Goal: Task Accomplishment & Management: Use online tool/utility

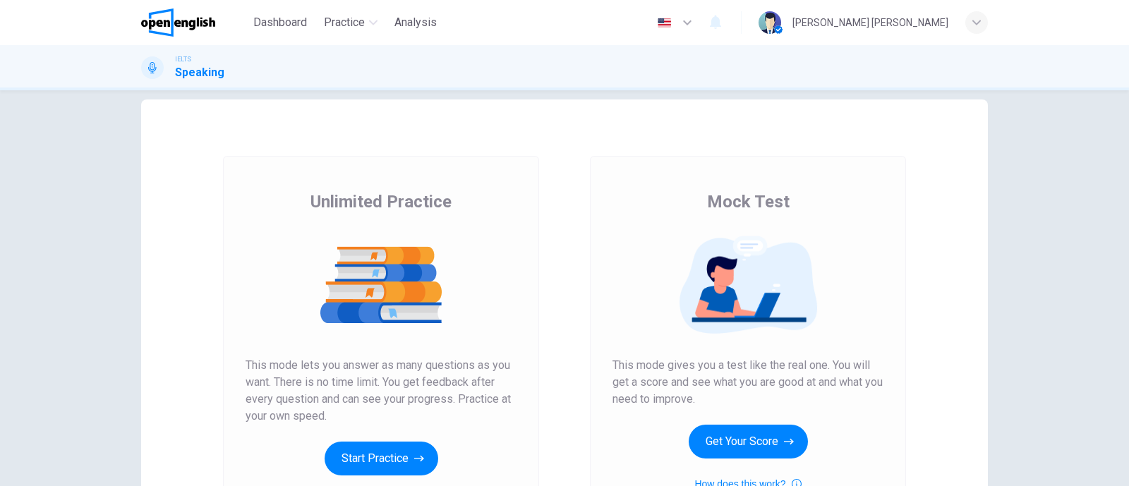
scroll to position [107, 0]
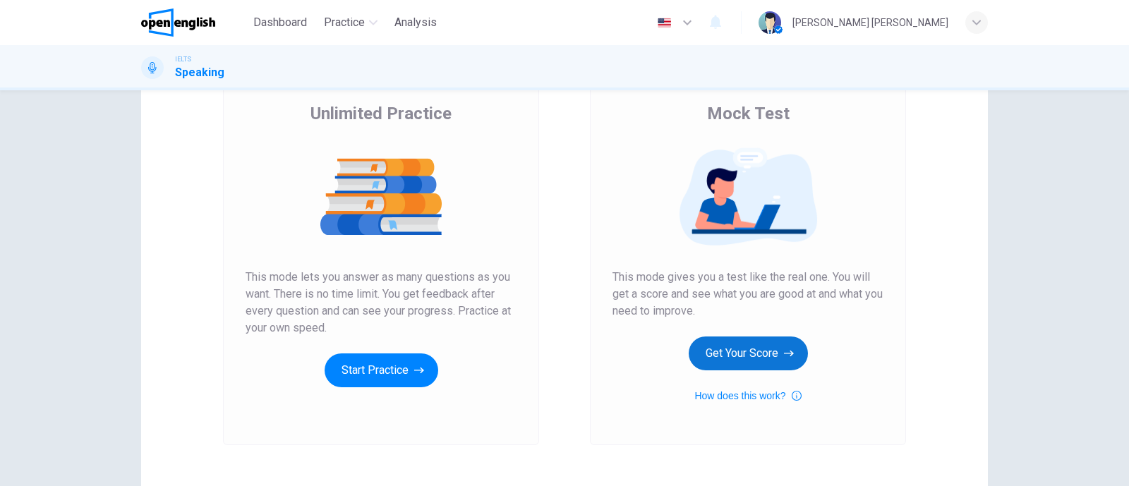
click at [744, 348] on button "Get Your Score" at bounding box center [748, 354] width 119 height 34
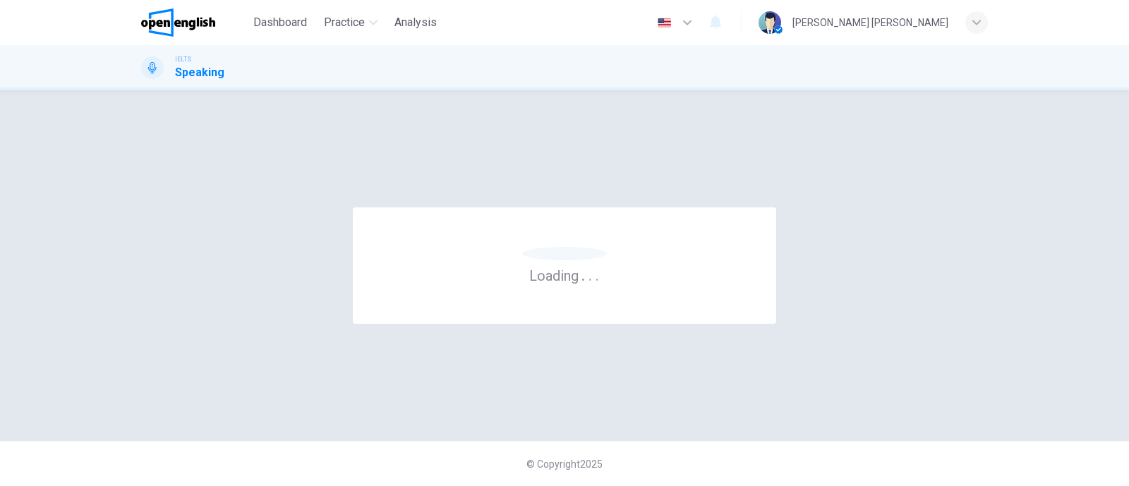
scroll to position [0, 0]
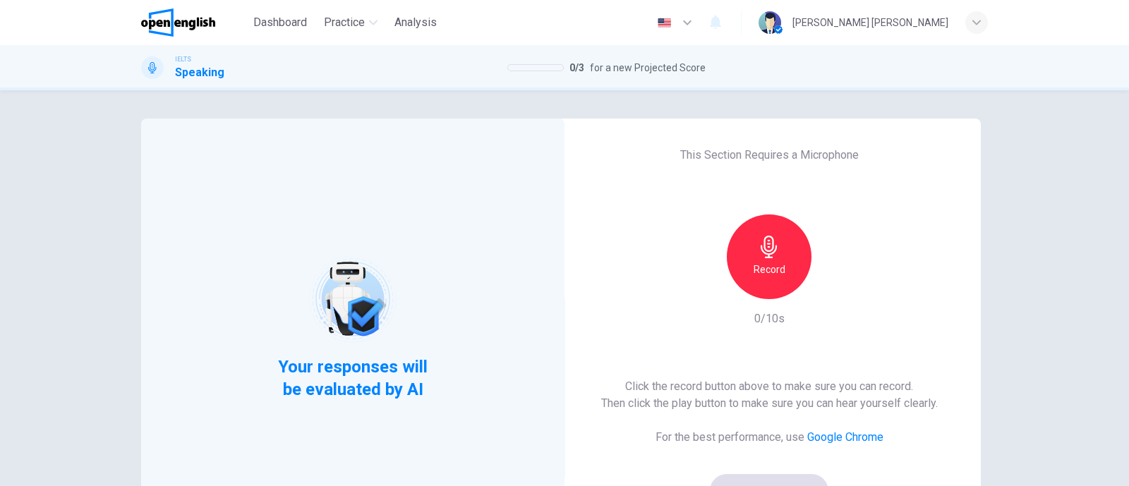
click at [744, 217] on div "Record" at bounding box center [769, 256] width 152 height 85
click at [758, 236] on icon "button" at bounding box center [769, 247] width 23 height 23
click at [758, 243] on icon "button" at bounding box center [769, 247] width 23 height 23
click at [827, 287] on icon "button" at bounding box center [834, 288] width 14 height 14
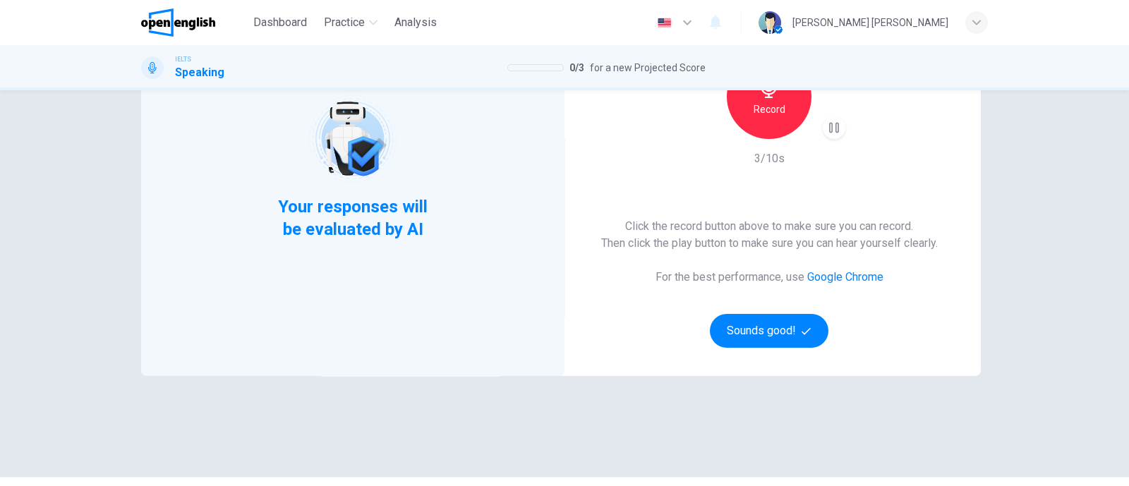
scroll to position [176, 0]
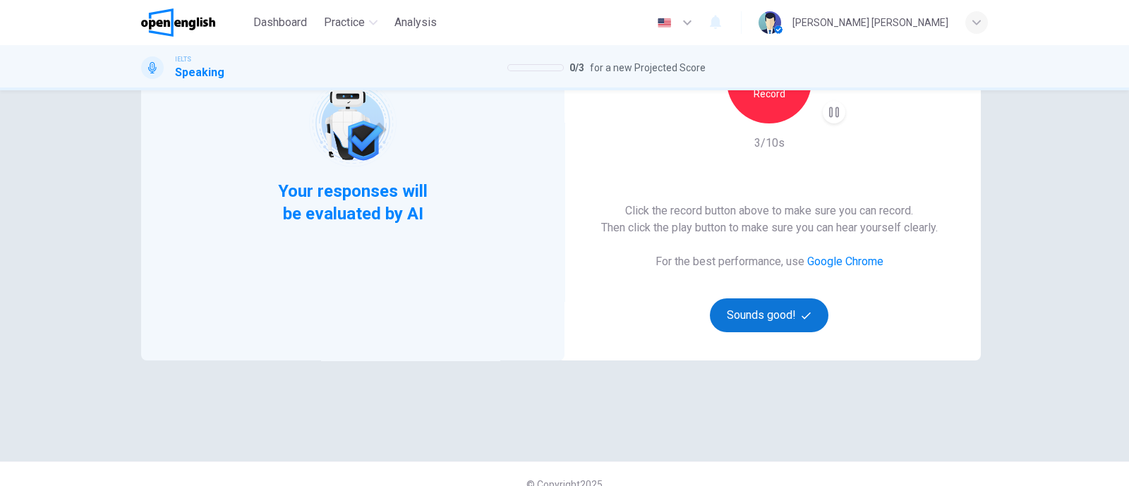
click at [744, 305] on button "Sounds good!" at bounding box center [769, 315] width 119 height 34
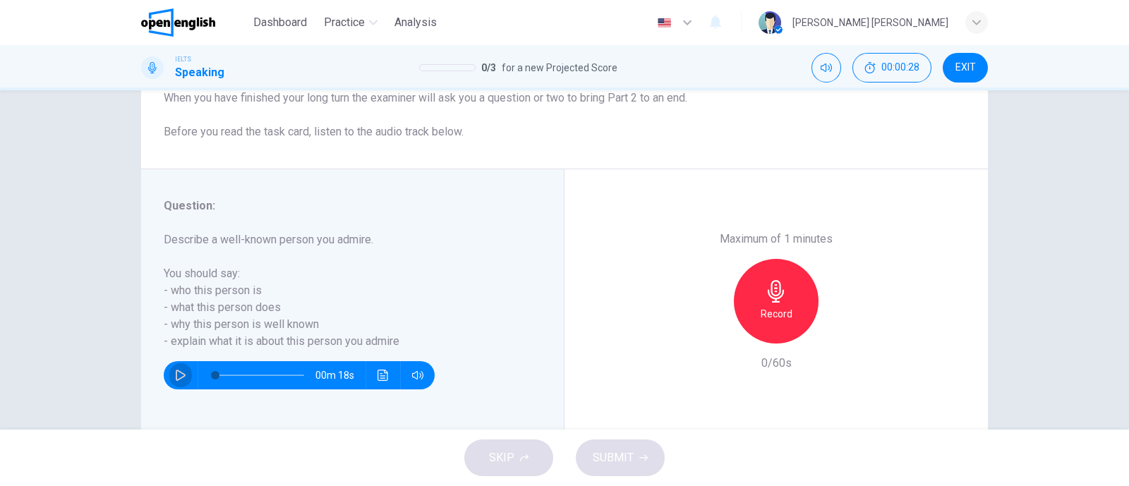
click at [178, 370] on icon "button" at bounding box center [180, 375] width 11 height 11
type input "*"
click at [761, 311] on h6 "Record" at bounding box center [777, 314] width 32 height 17
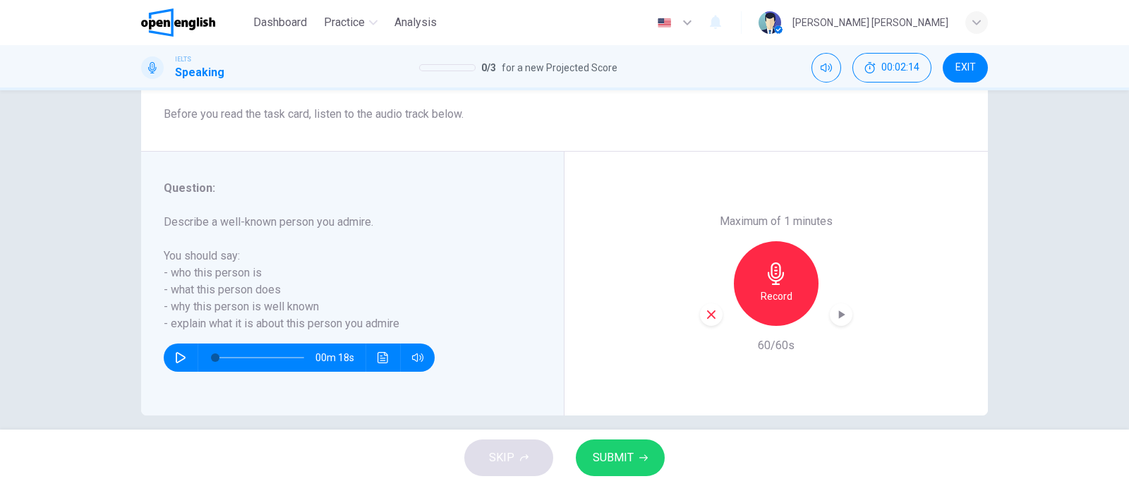
scroll to position [207, 0]
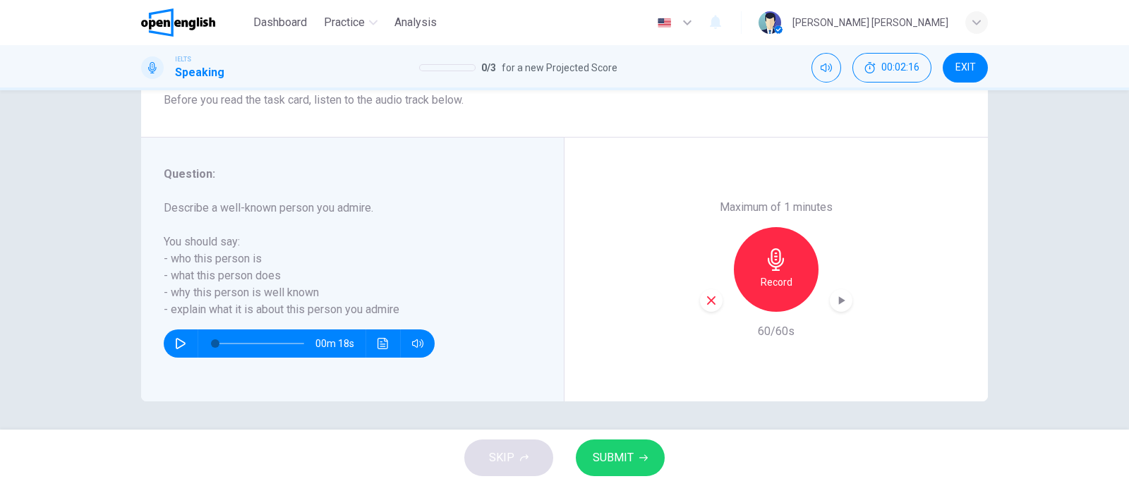
click at [629, 448] on span "SUBMIT" at bounding box center [613, 458] width 41 height 20
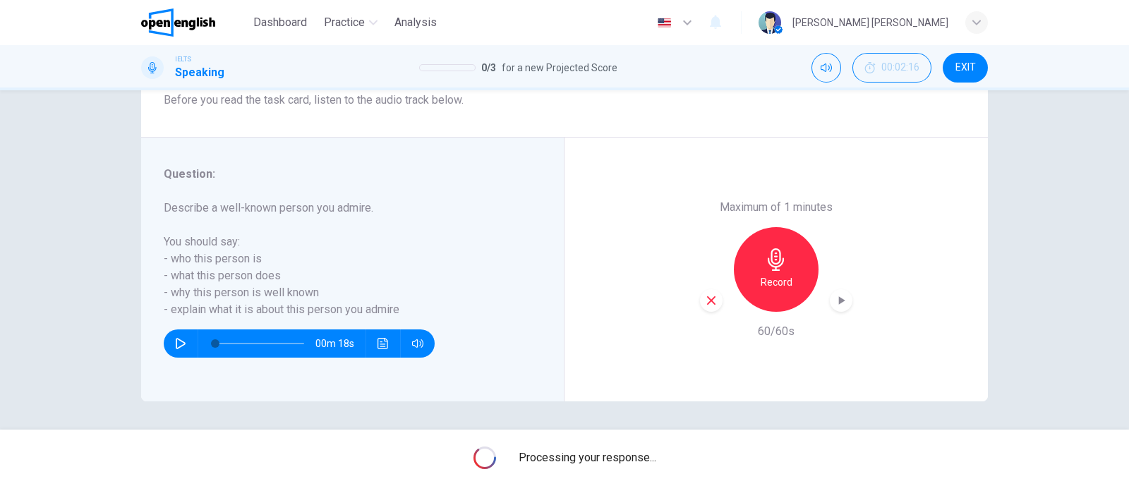
drag, startPoint x: 160, startPoint y: 205, endPoint x: 392, endPoint y: 312, distance: 254.8
click at [392, 312] on h6 "Describe a well-known person you admire. You should say: - who this person is -…" at bounding box center [344, 259] width 361 height 119
drag, startPoint x: 399, startPoint y: 310, endPoint x: 147, endPoint y: 181, distance: 282.7
click at [147, 181] on div "Question : Describe a well-known person you admire. You should say: - who this …" at bounding box center [352, 270] width 423 height 264
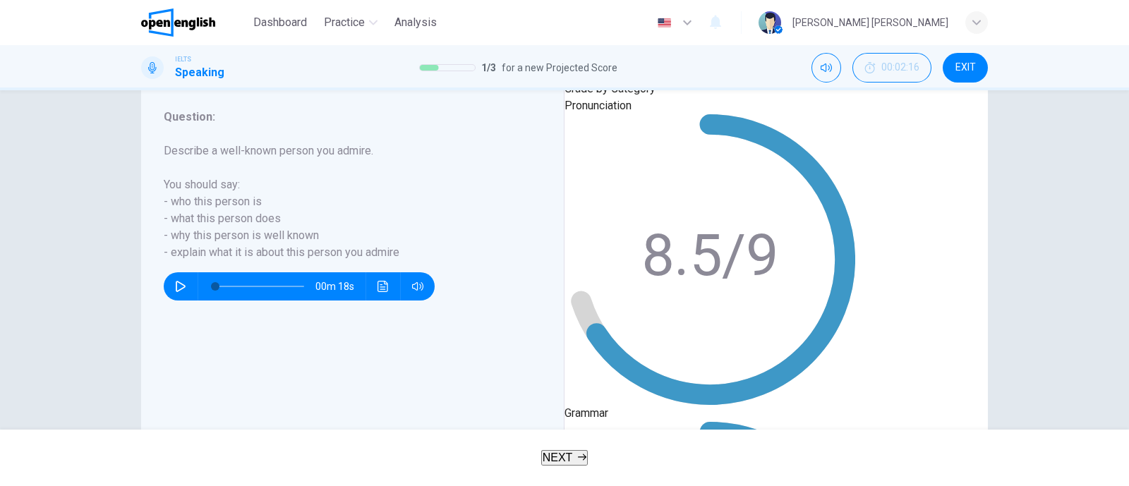
click at [588, 451] on button "NEXT" at bounding box center [564, 458] width 47 height 16
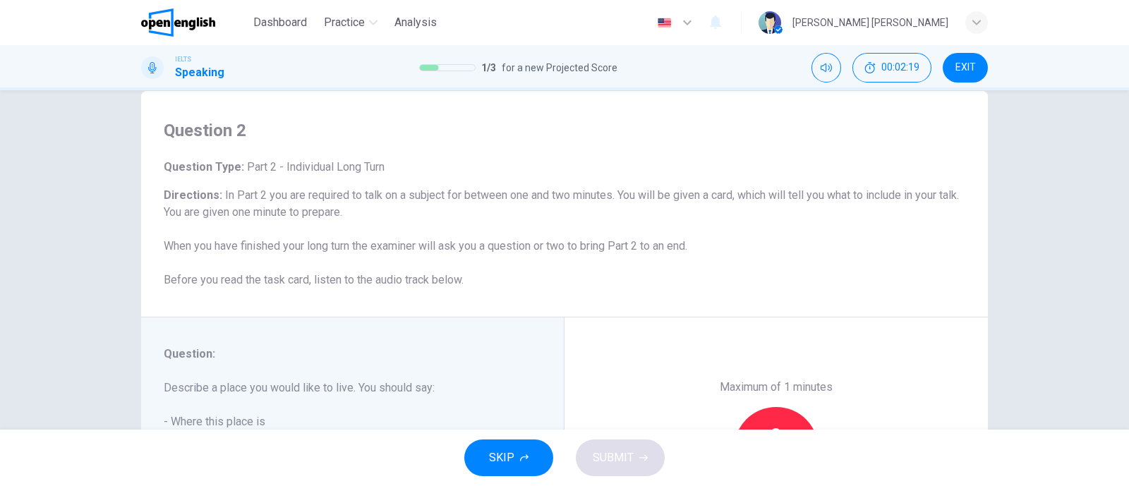
scroll to position [0, 0]
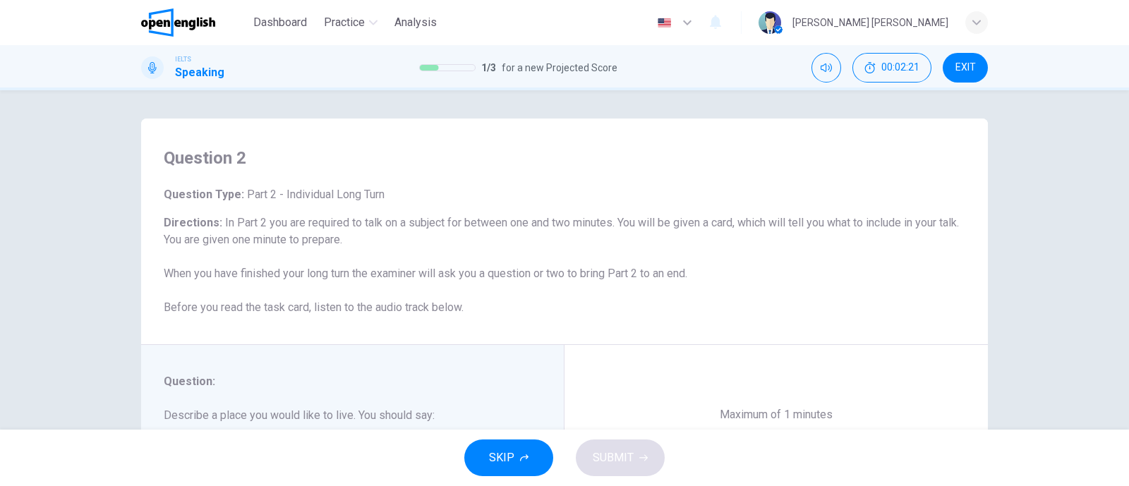
drag, startPoint x: 457, startPoint y: 231, endPoint x: 632, endPoint y: 238, distance: 175.1
click at [632, 238] on h6 "Directions : In Part 2 you are required to talk on a subject for between one an…" at bounding box center [565, 265] width 802 height 102
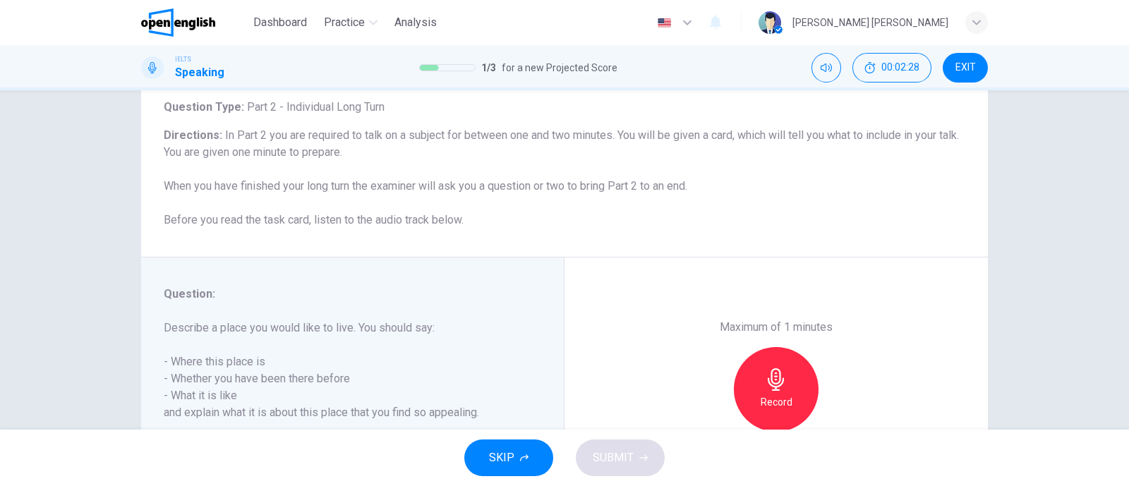
drag, startPoint x: 165, startPoint y: 150, endPoint x: 315, endPoint y: 161, distance: 150.0
click at [315, 161] on h6 "Directions : In Part 2 you are required to talk on a subject for between one an…" at bounding box center [565, 178] width 802 height 102
drag, startPoint x: 183, startPoint y: 174, endPoint x: 580, endPoint y: 194, distance: 397.7
click at [580, 194] on h6 "Directions : In Part 2 you are required to talk on a subject for between one an…" at bounding box center [565, 178] width 802 height 102
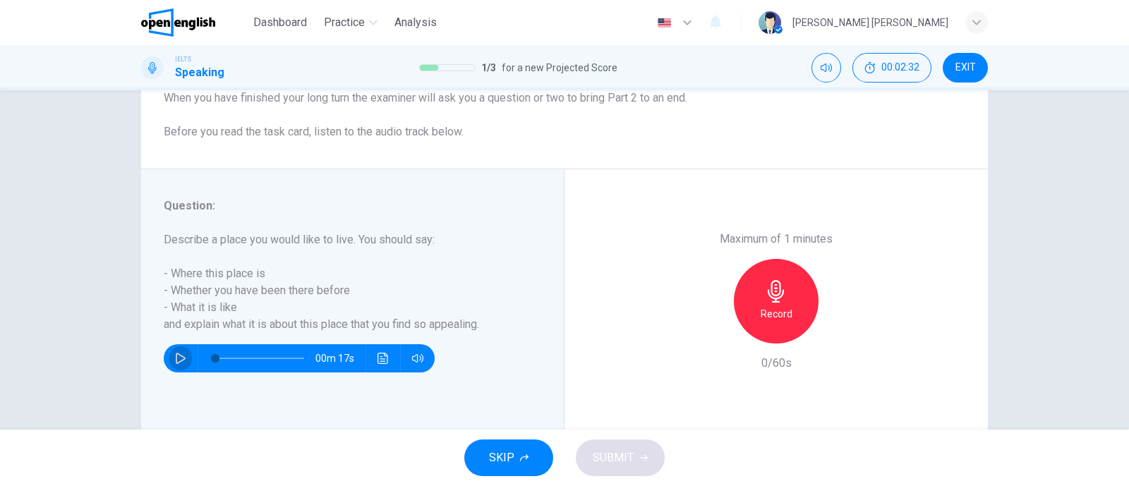
click at [176, 348] on button "button" at bounding box center [180, 358] width 23 height 28
type input "*"
click at [786, 308] on h6 "Record" at bounding box center [777, 314] width 32 height 17
click at [596, 455] on span "SUBMIT" at bounding box center [613, 458] width 41 height 20
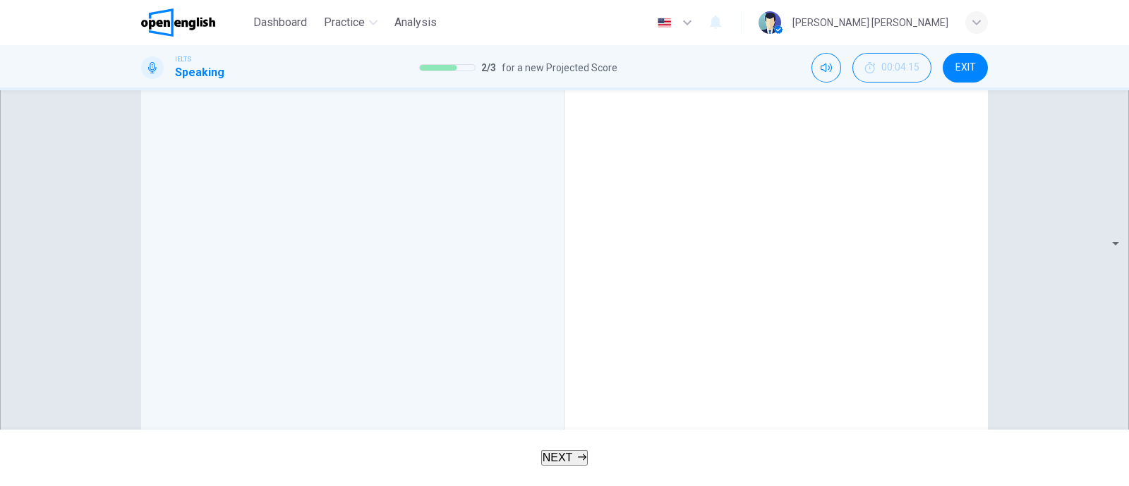
scroll to position [436, 0]
drag, startPoint x: 620, startPoint y: 286, endPoint x: 778, endPoint y: 315, distance: 161.4
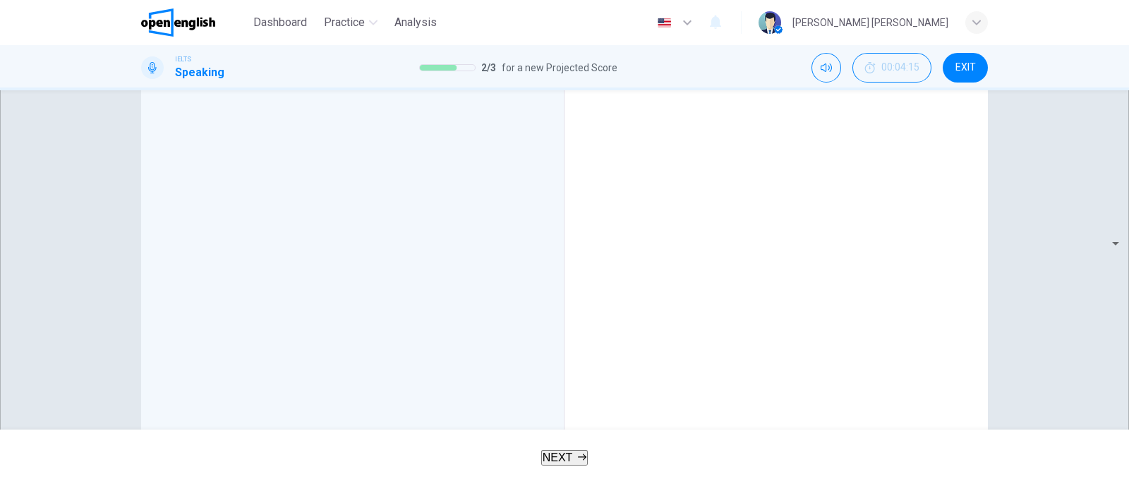
drag, startPoint x: 789, startPoint y: 294, endPoint x: 936, endPoint y: 304, distance: 147.8
drag, startPoint x: 639, startPoint y: 259, endPoint x: 825, endPoint y: 272, distance: 186.1
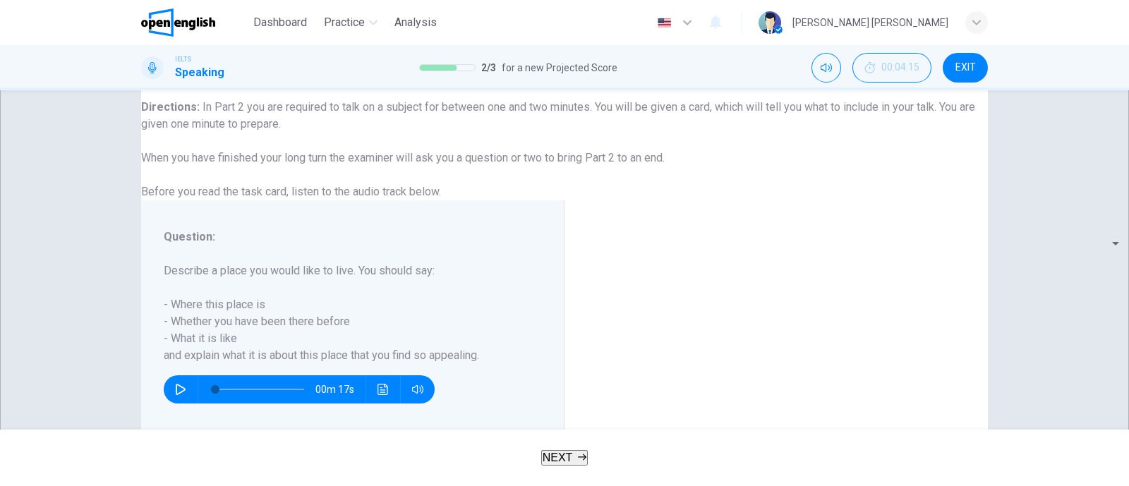
scroll to position [73, 0]
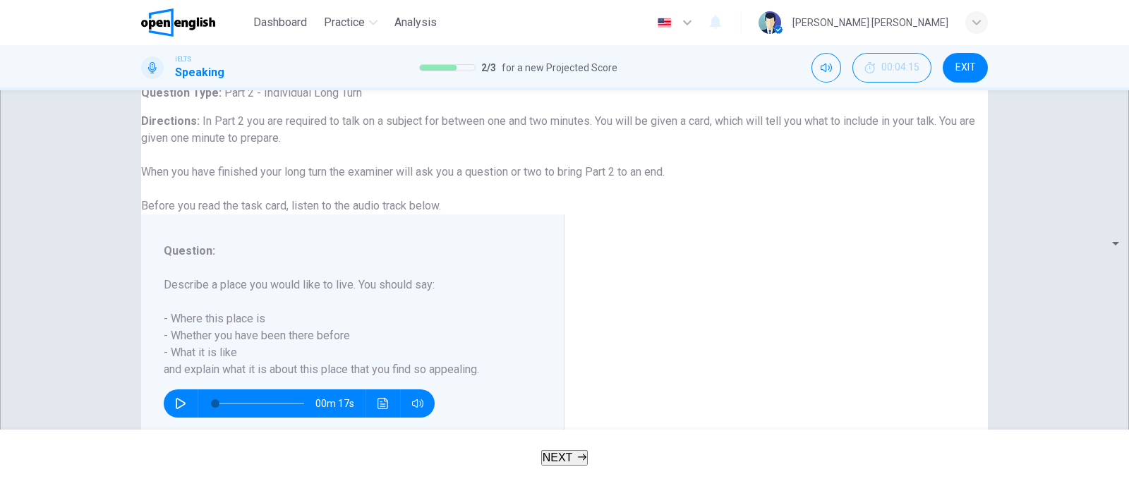
click at [564, 454] on span "NEXT" at bounding box center [558, 458] width 30 height 12
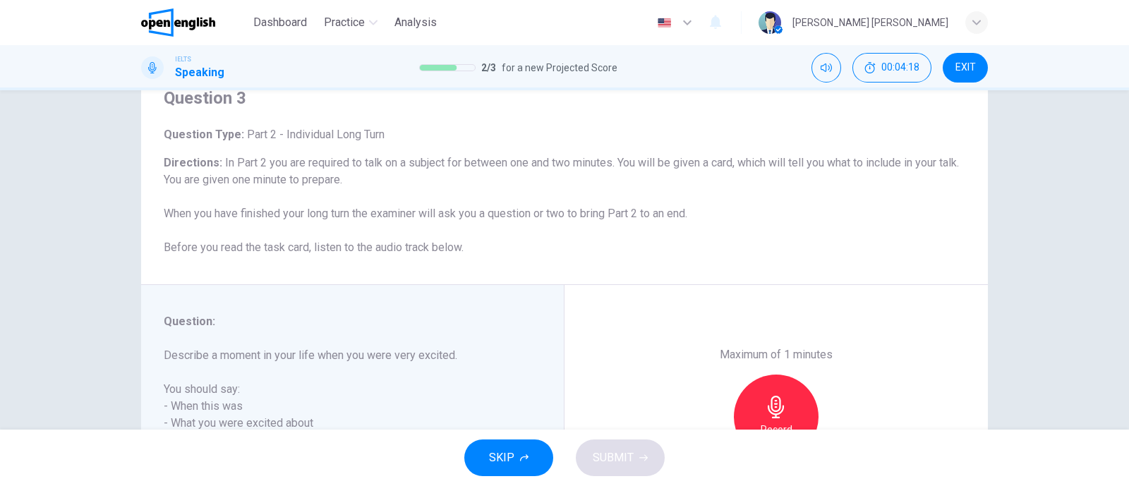
scroll to position [87, 0]
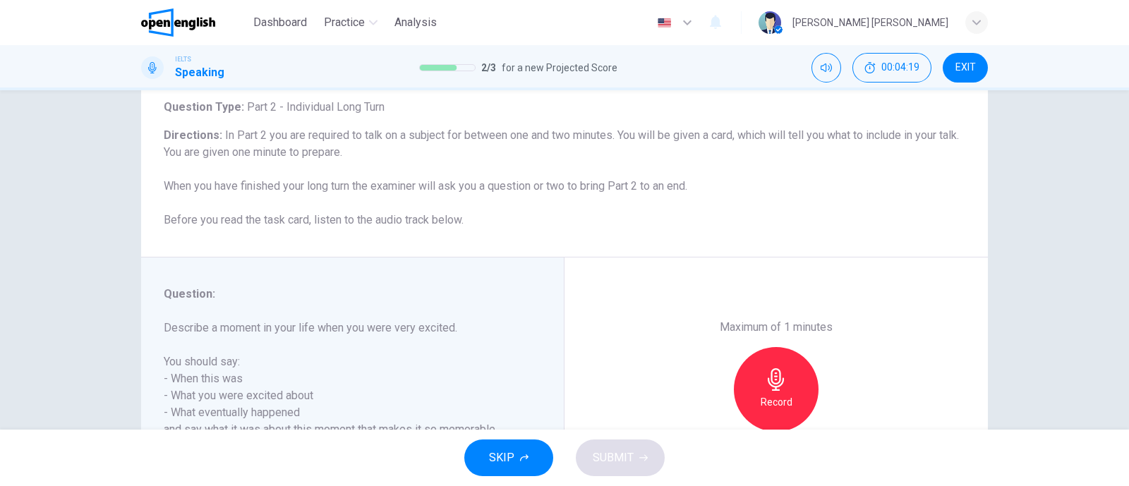
drag, startPoint x: 261, startPoint y: 131, endPoint x: 641, endPoint y: 140, distance: 379.7
click at [641, 140] on span "In Part 2 you are required to talk on a subject for between one and two minutes…" at bounding box center [561, 177] width 795 height 98
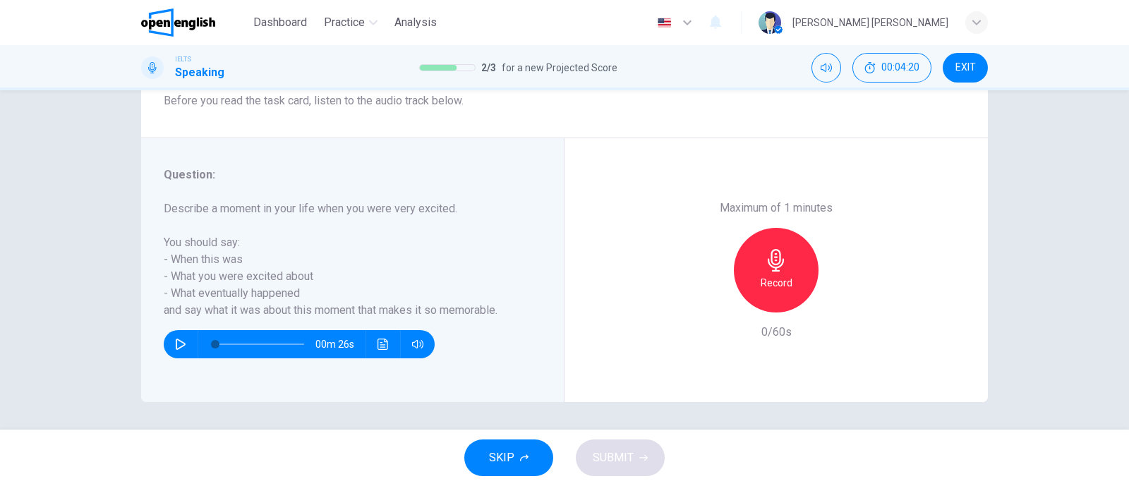
scroll to position [207, 0]
click at [179, 335] on button "button" at bounding box center [180, 344] width 23 height 28
type input "*"
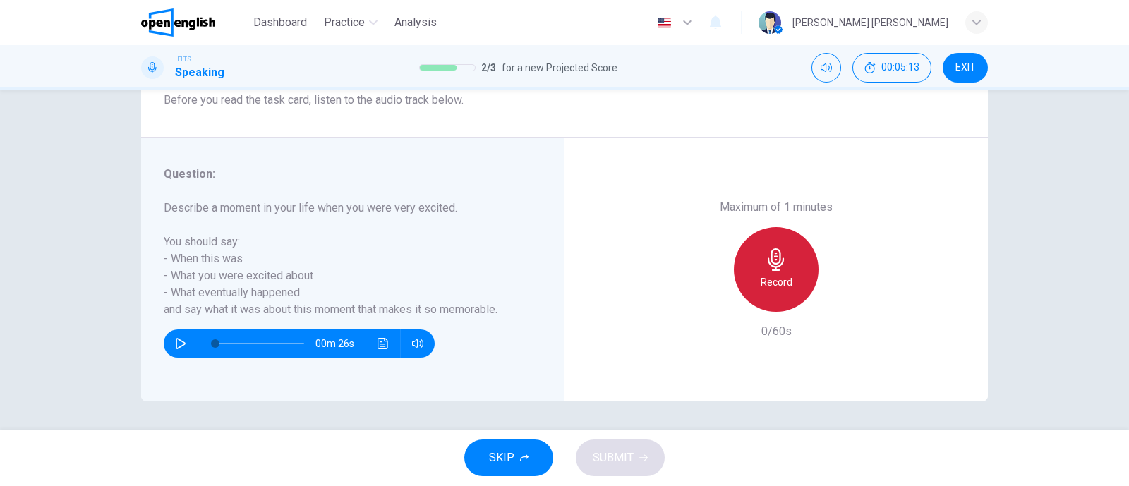
click at [776, 277] on h6 "Record" at bounding box center [777, 282] width 32 height 17
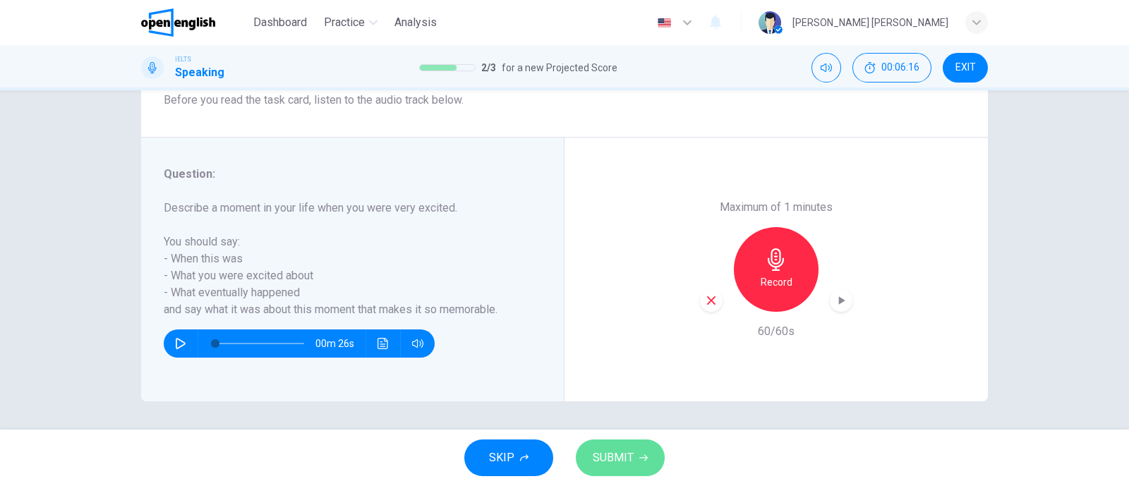
click at [626, 457] on span "SUBMIT" at bounding box center [613, 458] width 41 height 20
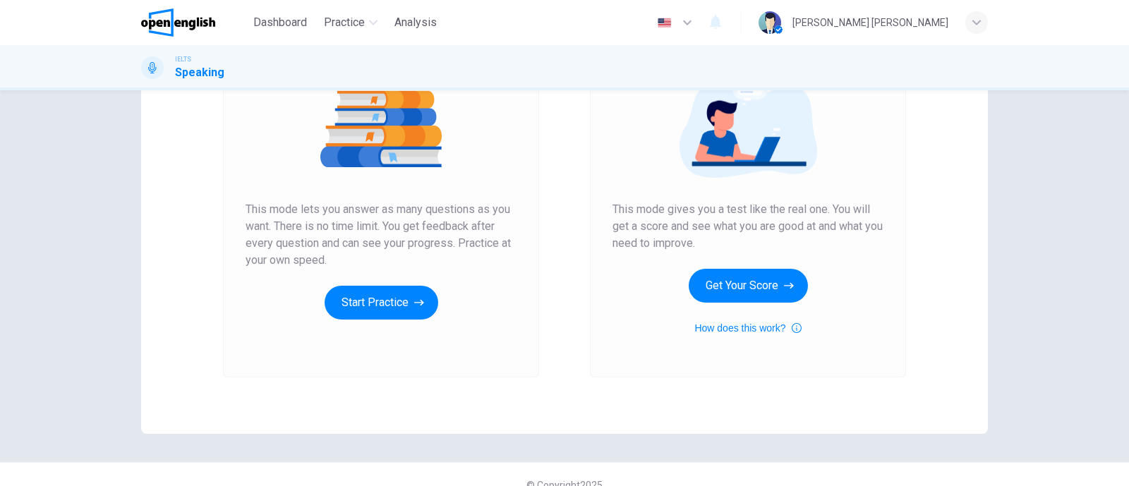
scroll to position [176, 0]
click at [713, 290] on button "Get Your Score" at bounding box center [748, 285] width 119 height 34
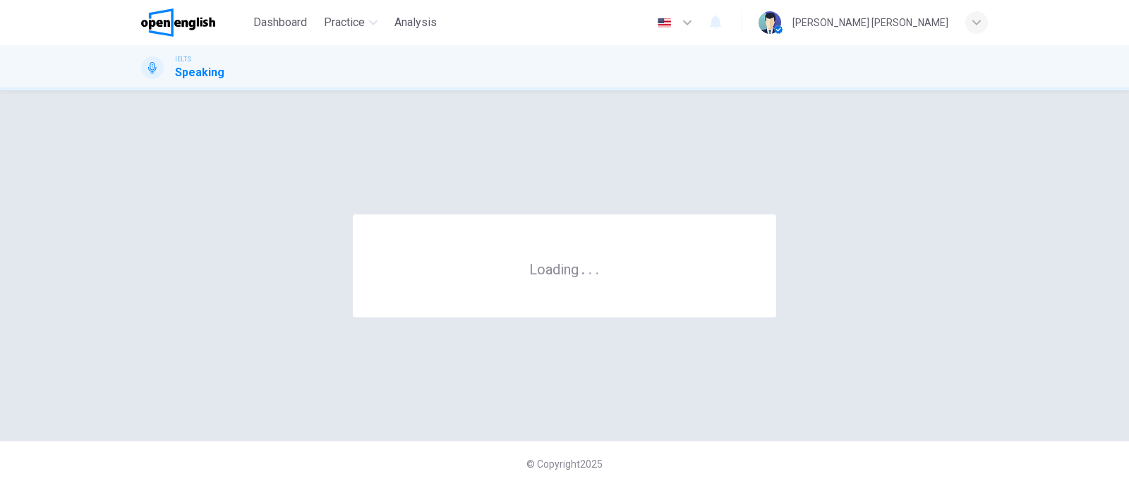
scroll to position [0, 0]
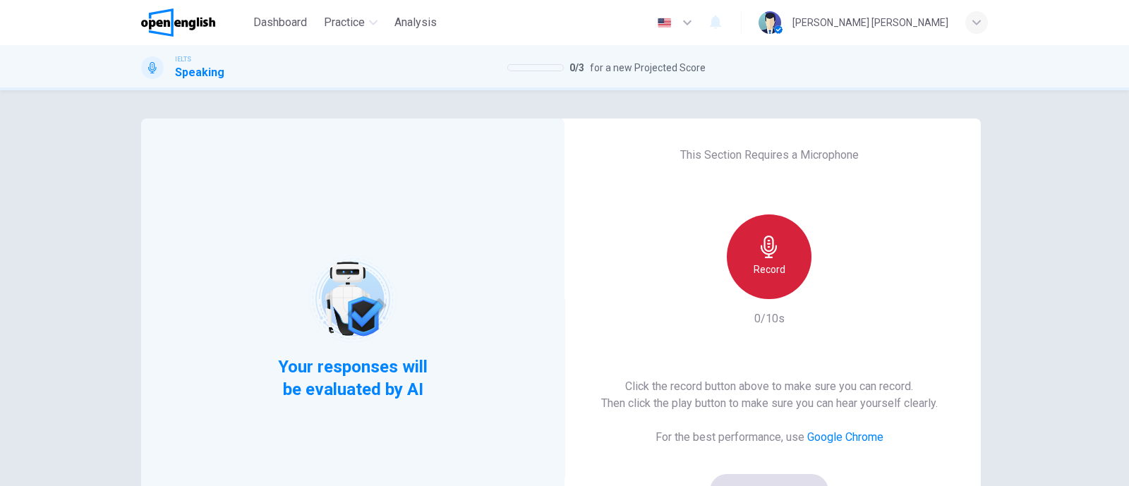
click at [758, 251] on icon "button" at bounding box center [769, 247] width 23 height 23
click at [769, 243] on icon "button" at bounding box center [769, 247] width 16 height 23
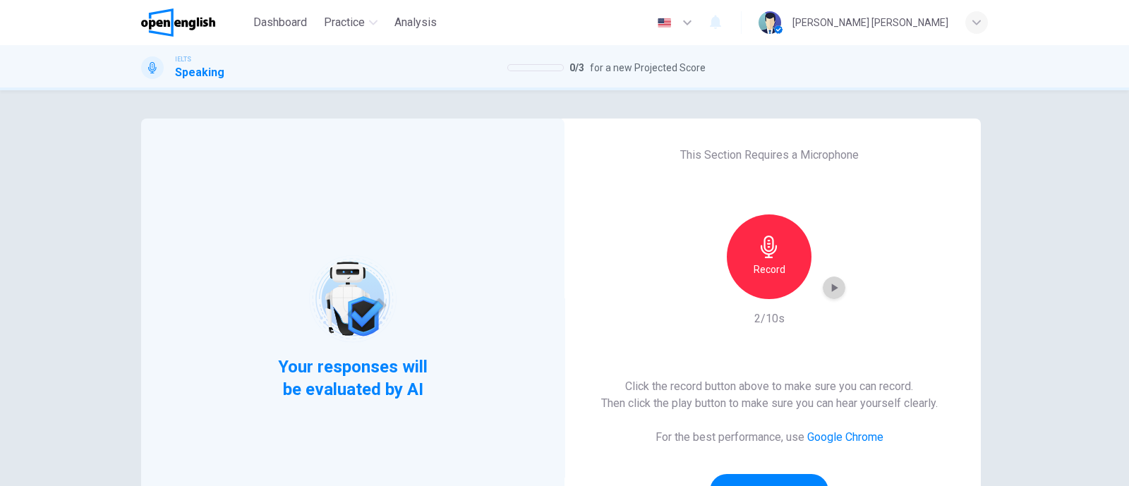
click at [827, 287] on icon "button" at bounding box center [834, 288] width 14 height 14
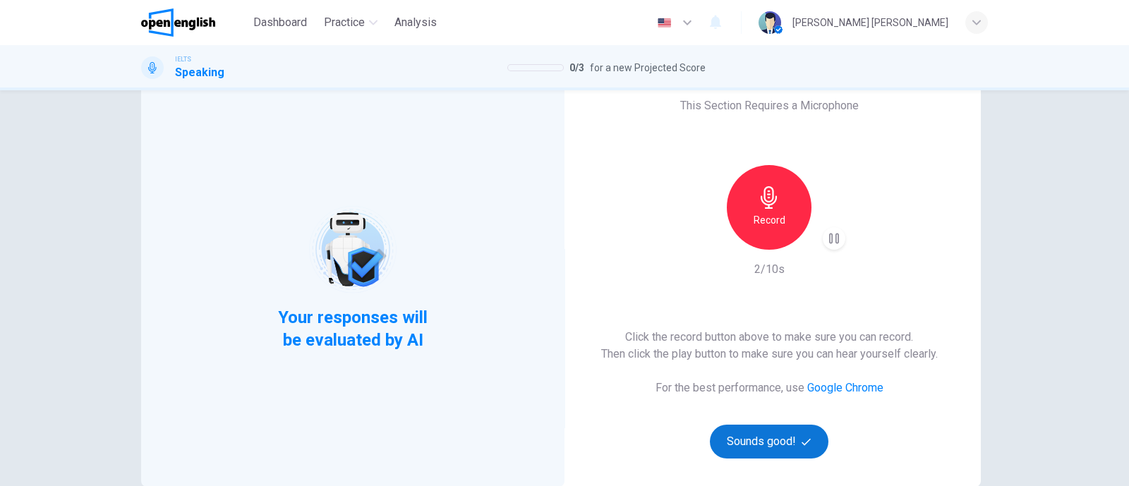
scroll to position [87, 0]
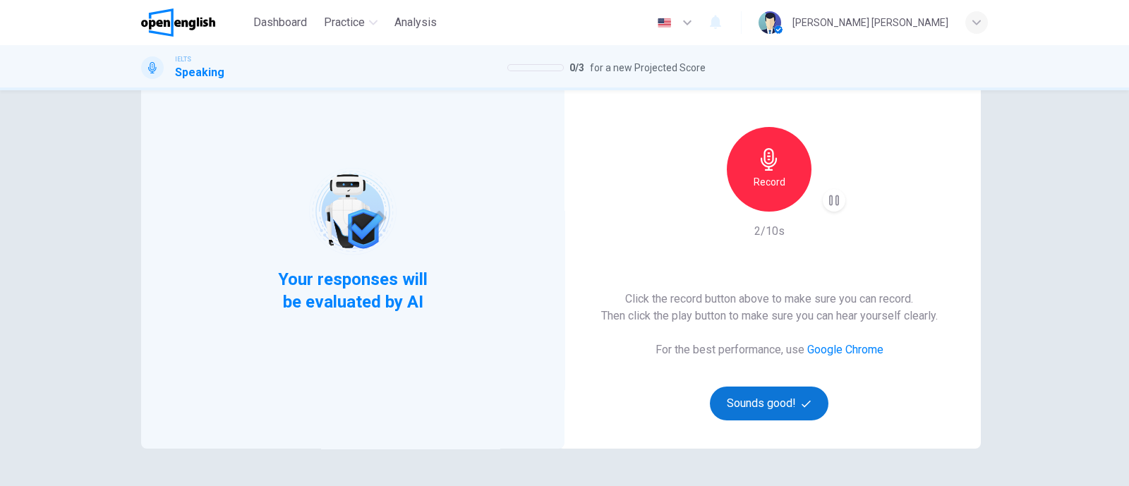
click at [787, 400] on button "Sounds good!" at bounding box center [769, 404] width 119 height 34
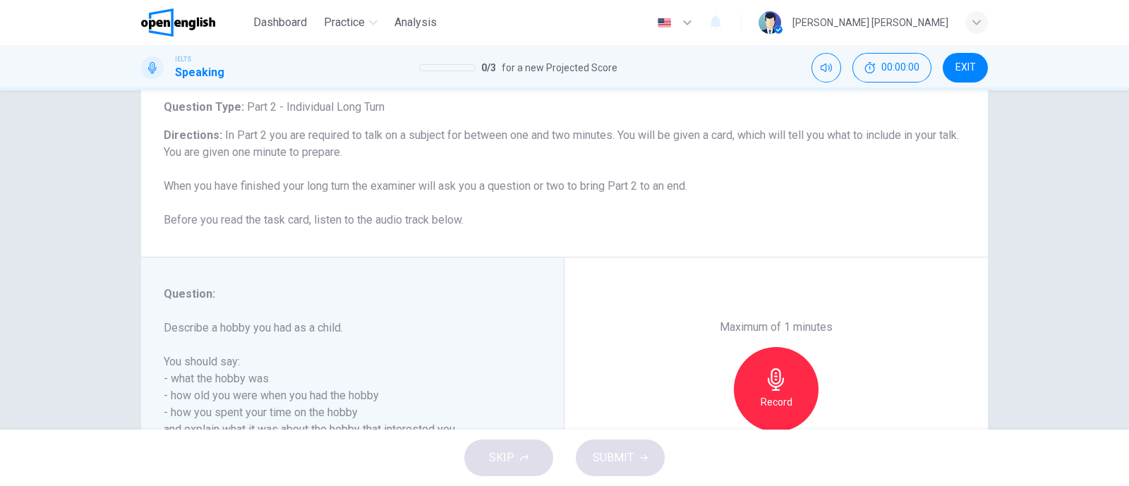
scroll to position [0, 0]
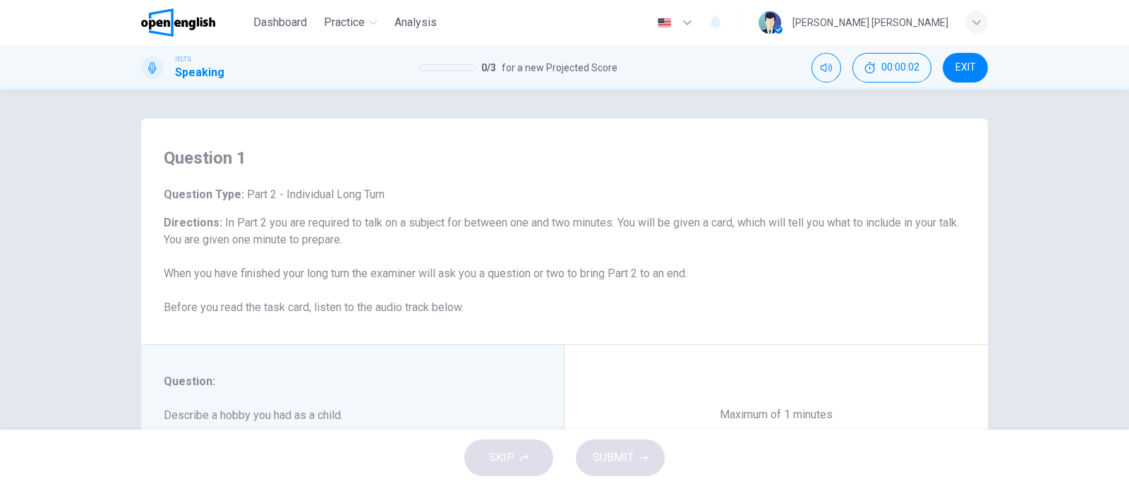
drag, startPoint x: 284, startPoint y: 201, endPoint x: 371, endPoint y: 229, distance: 91.3
click at [373, 228] on div "Question Type : Part 2 - Individual Long Turn Directions : In Part 2 you are re…" at bounding box center [565, 251] width 802 height 130
drag, startPoint x: 291, startPoint y: 229, endPoint x: 413, endPoint y: 237, distance: 121.6
click at [413, 237] on h6 "Directions : In Part 2 you are required to talk on a subject for between one an…" at bounding box center [565, 265] width 802 height 102
click at [403, 255] on h6 "Directions : In Part 2 you are required to talk on a subject for between one an…" at bounding box center [565, 265] width 802 height 102
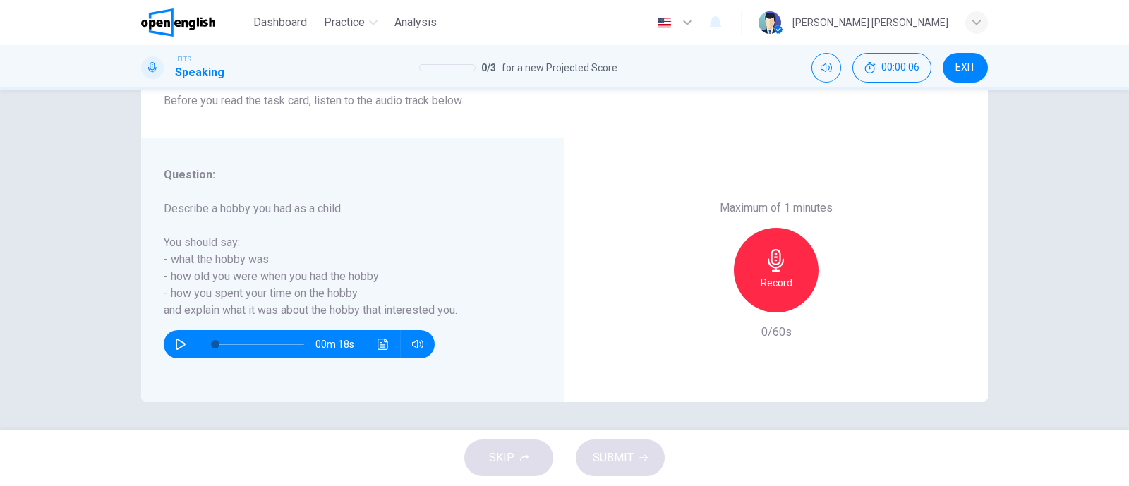
scroll to position [207, 0]
click at [175, 338] on icon "button" at bounding box center [180, 343] width 11 height 11
type input "*"
click at [768, 282] on h6 "Record" at bounding box center [777, 282] width 32 height 17
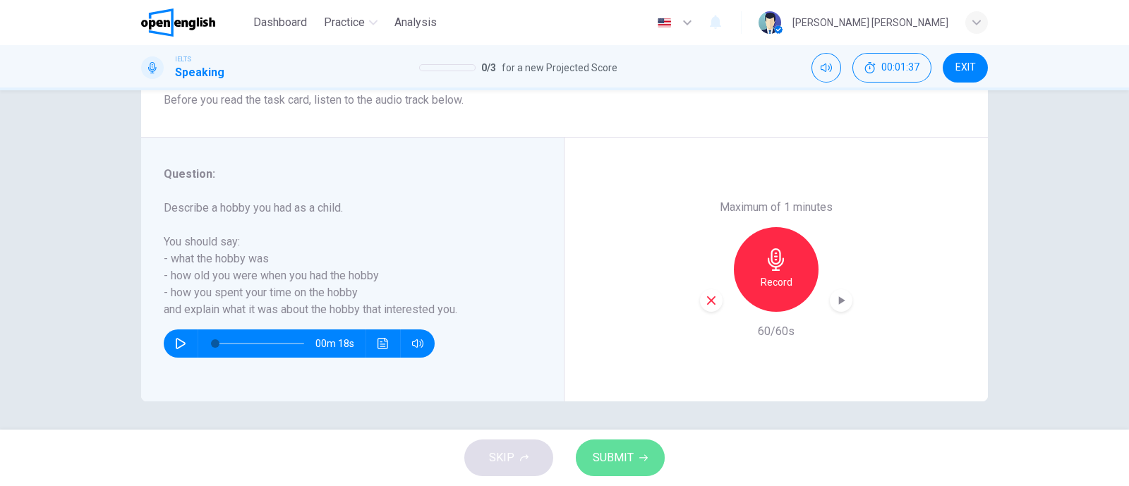
click at [612, 466] on span "SUBMIT" at bounding box center [613, 458] width 41 height 20
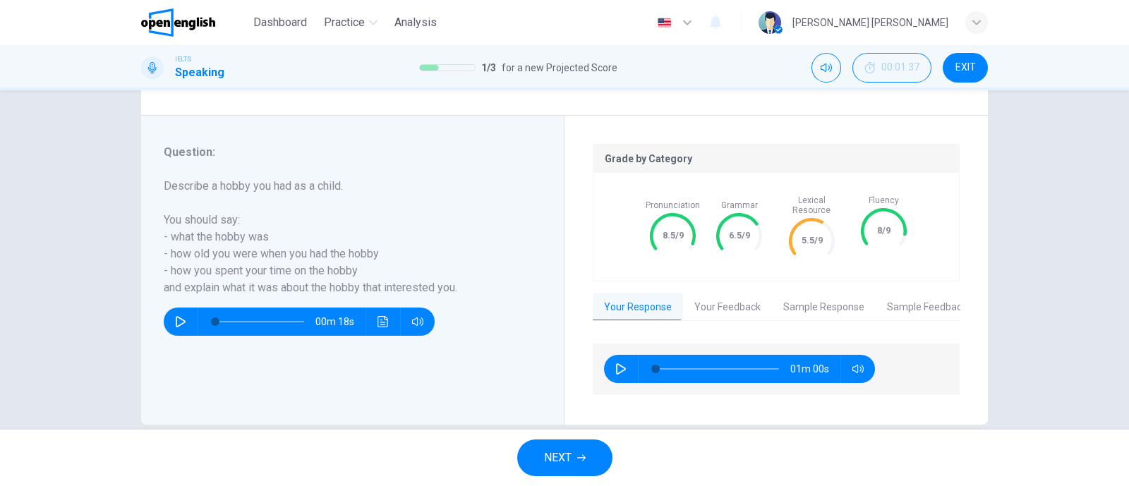
scroll to position [241, 0]
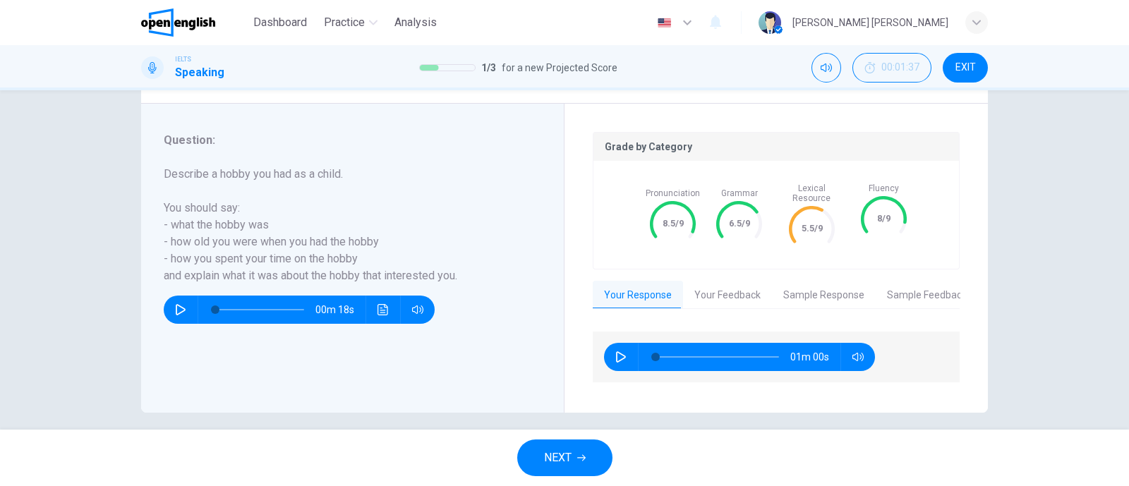
click at [579, 453] on button "NEXT" at bounding box center [564, 458] width 95 height 37
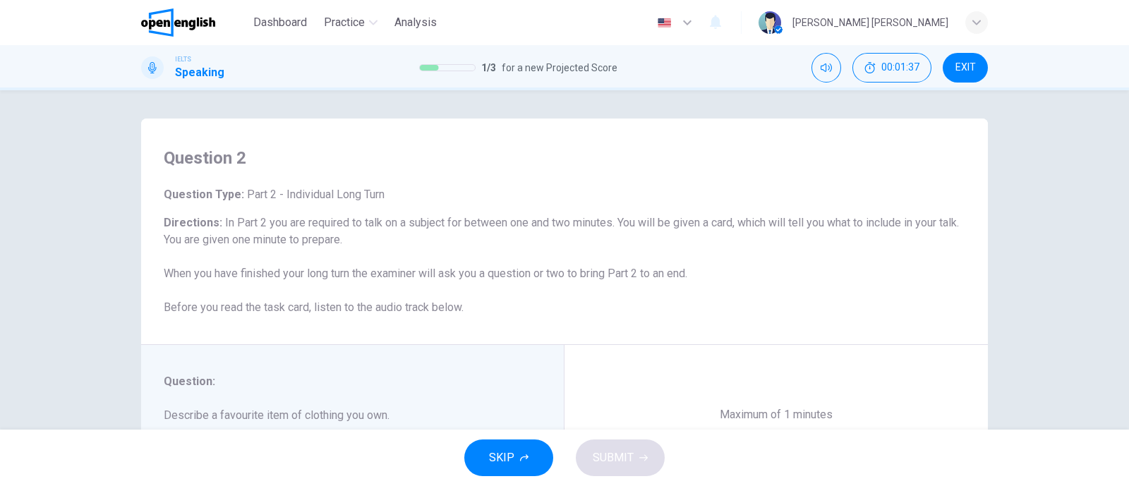
scroll to position [207, 0]
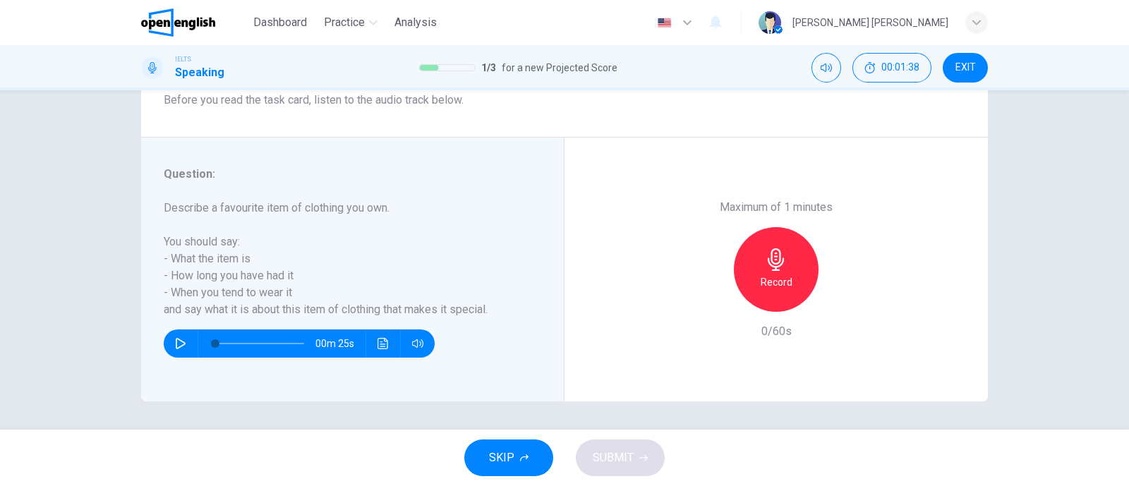
click at [176, 347] on icon "button" at bounding box center [181, 343] width 10 height 11
type input "*"
click at [755, 273] on div "Record" at bounding box center [776, 269] width 85 height 85
click at [602, 464] on span "SUBMIT" at bounding box center [613, 458] width 41 height 20
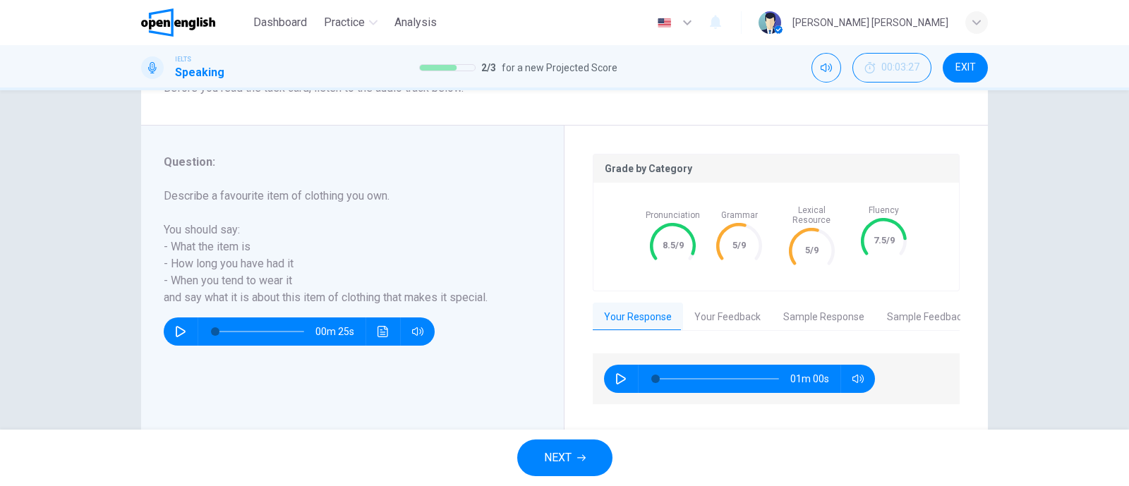
scroll to position [241, 0]
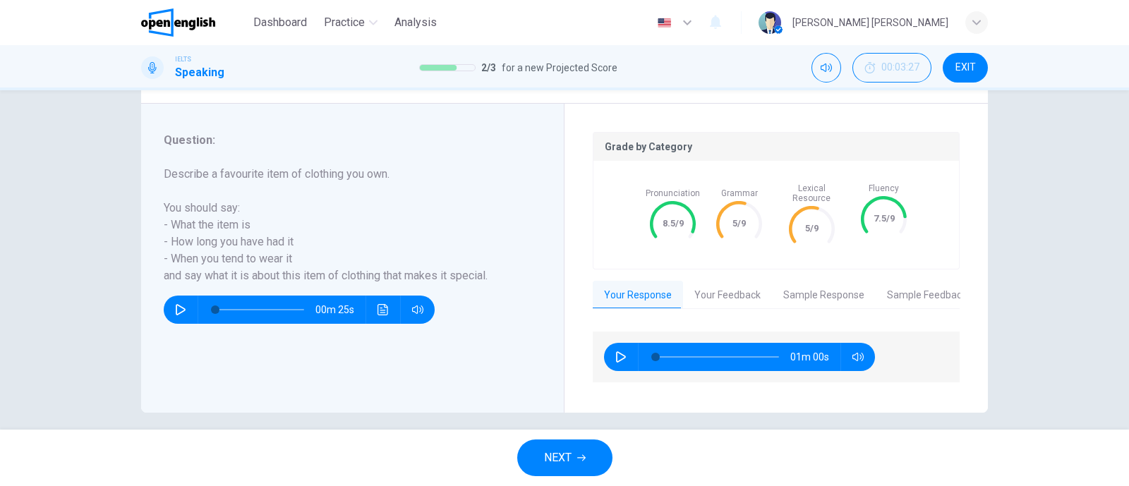
click at [572, 454] on span "NEXT" at bounding box center [558, 458] width 28 height 20
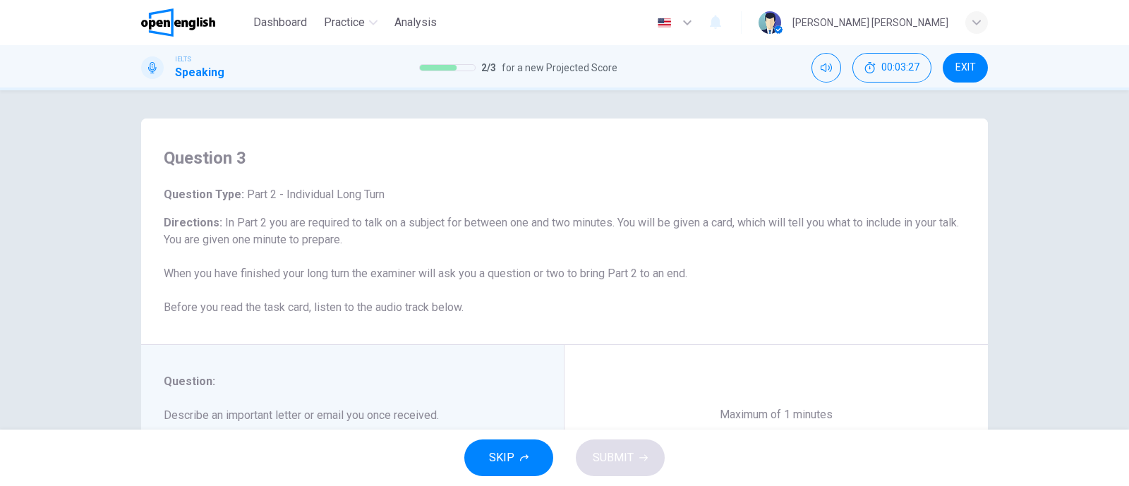
scroll to position [176, 0]
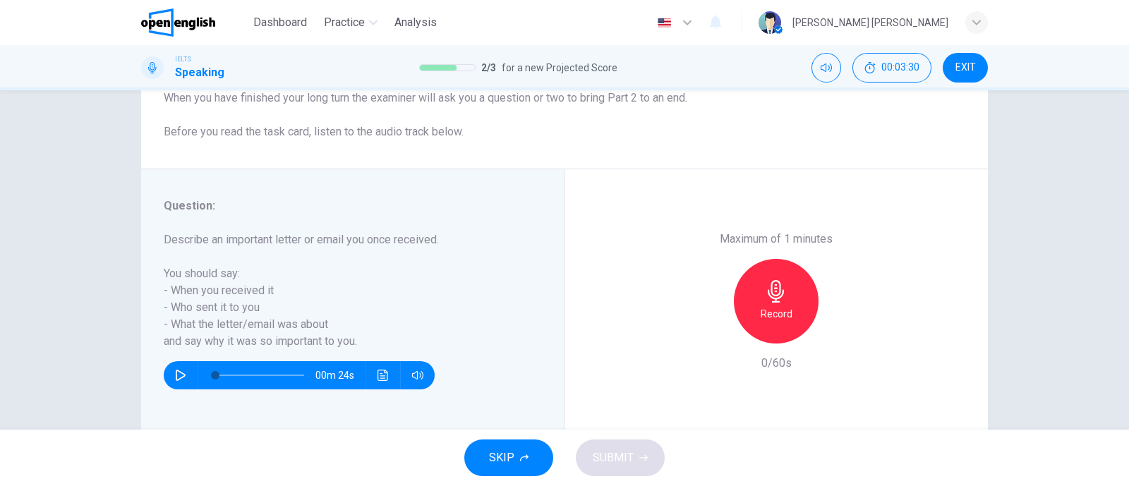
click at [179, 377] on icon "button" at bounding box center [180, 375] width 11 height 11
click at [176, 378] on icon "button" at bounding box center [180, 375] width 11 height 11
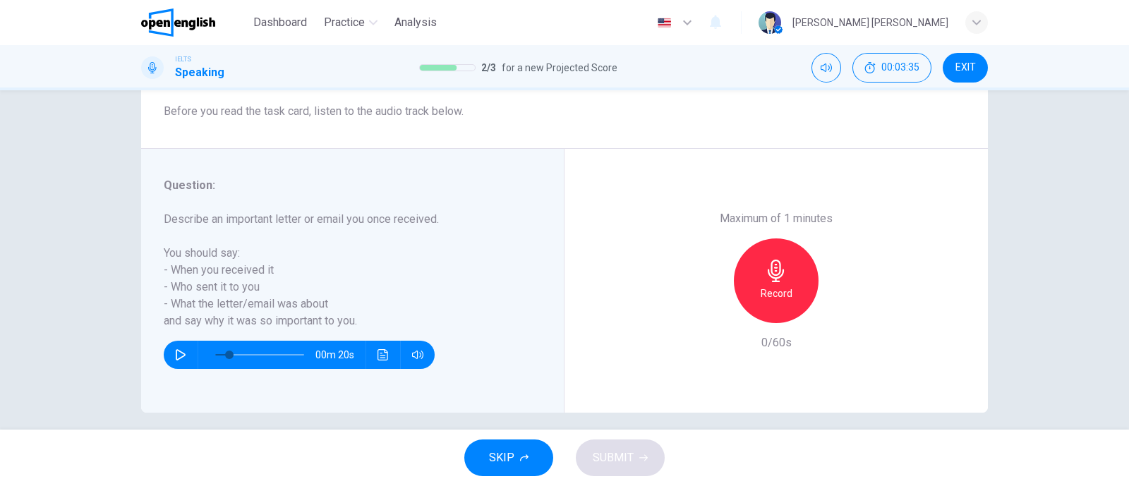
scroll to position [207, 0]
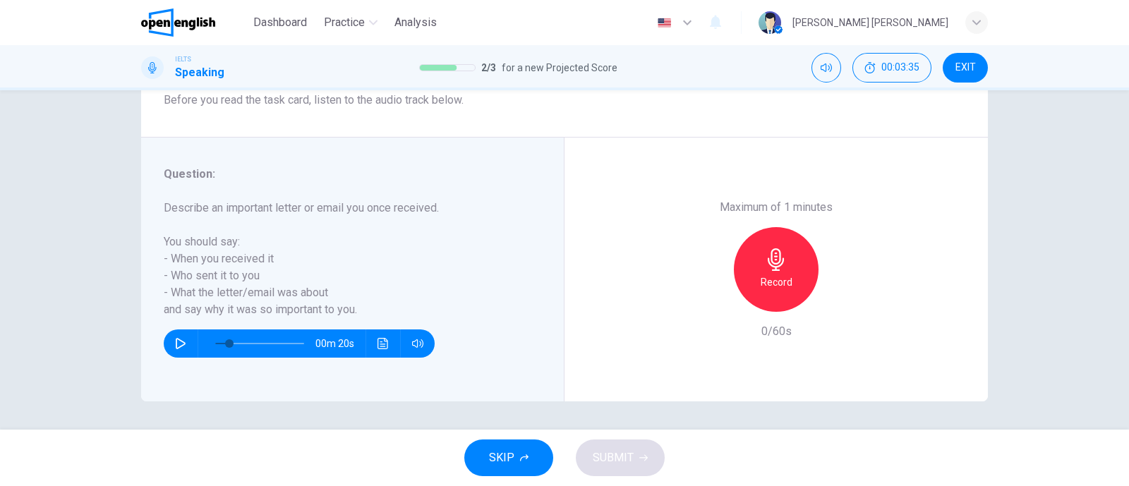
click at [505, 474] on button "SKIP" at bounding box center [508, 458] width 89 height 37
type input "**"
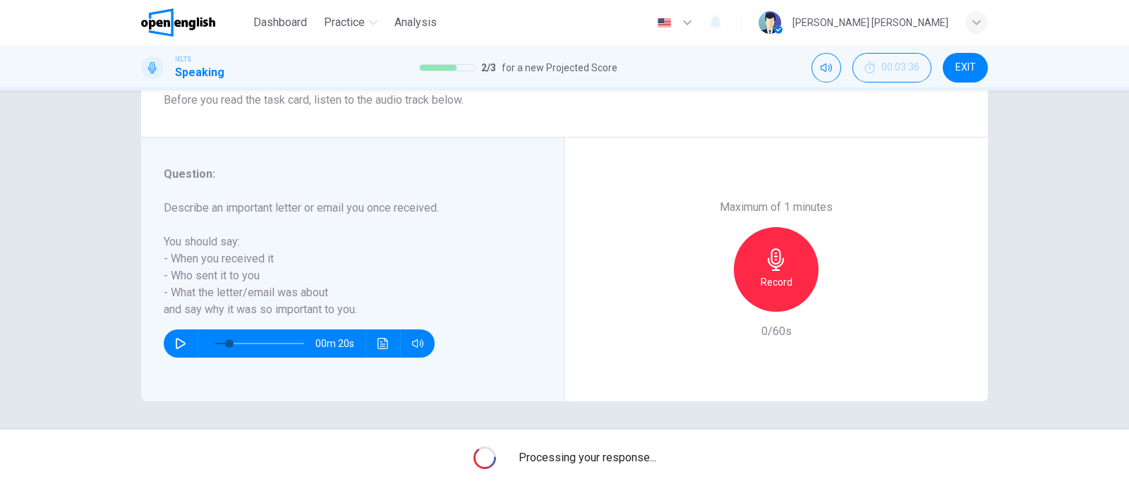
scroll to position [0, 0]
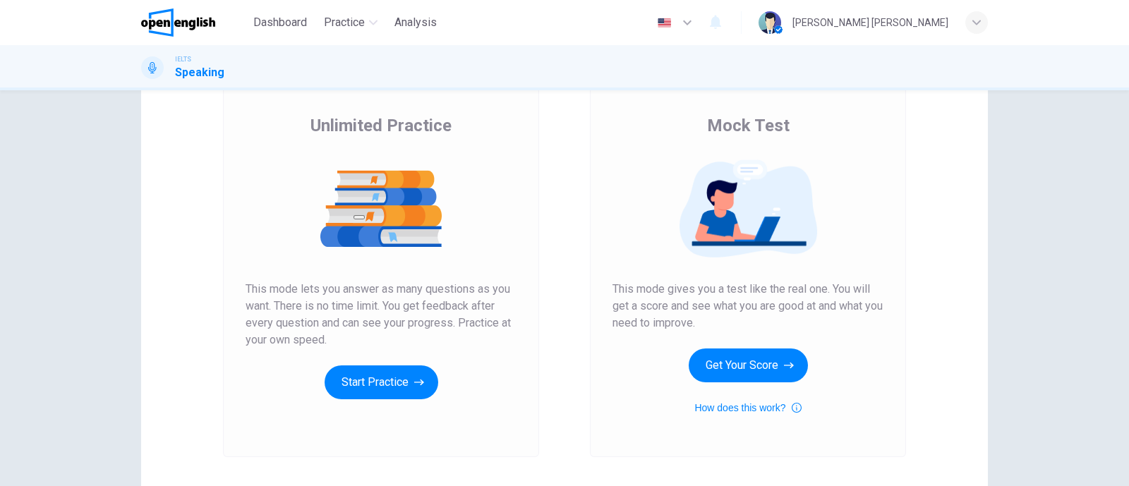
scroll to position [195, 0]
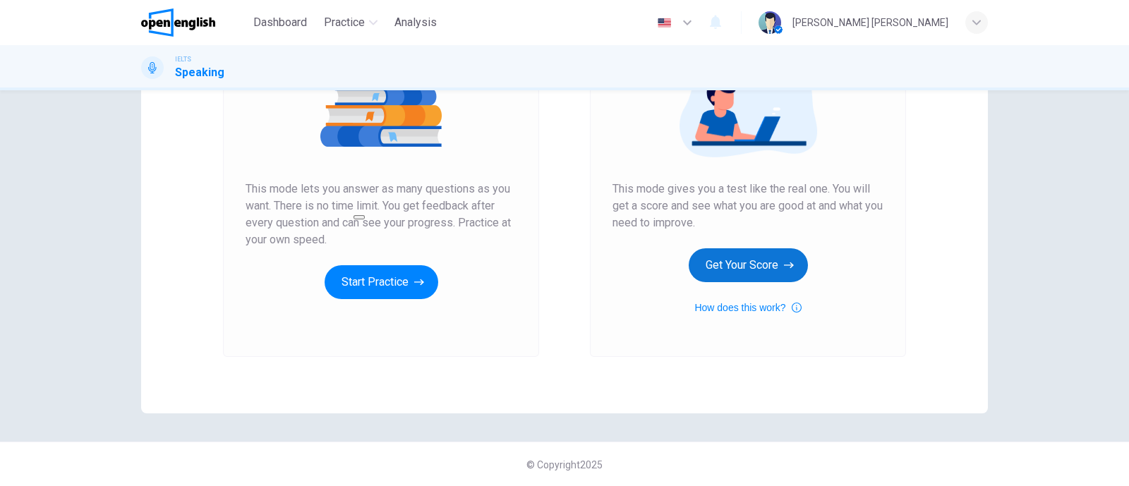
click at [734, 256] on button "Get Your Score" at bounding box center [748, 265] width 119 height 34
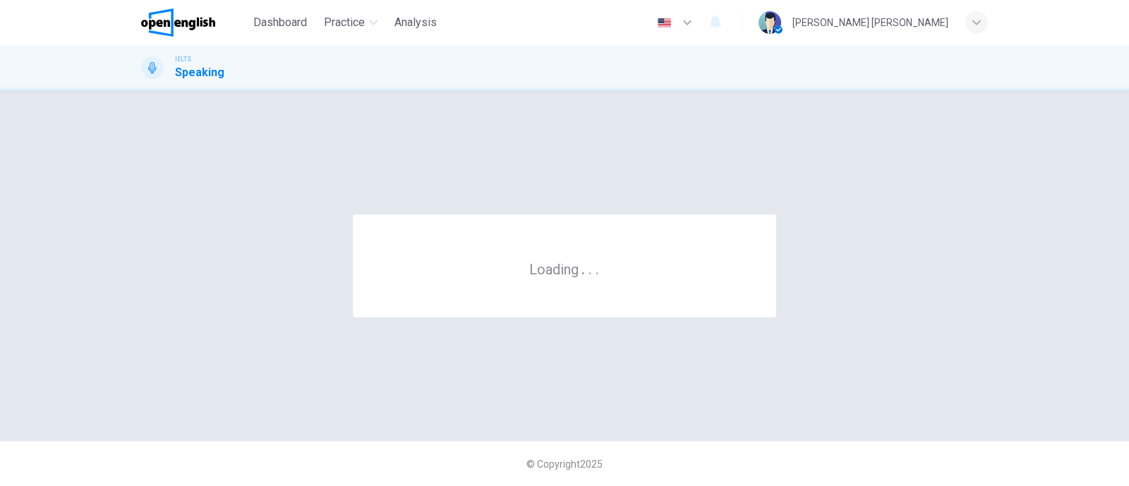
scroll to position [0, 0]
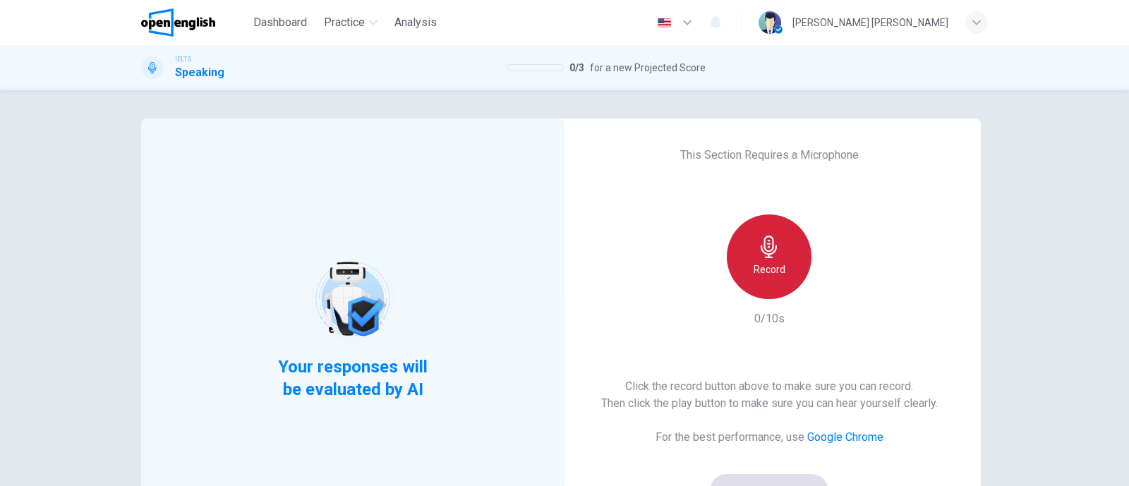
click at [761, 229] on div "Record" at bounding box center [769, 256] width 85 height 85
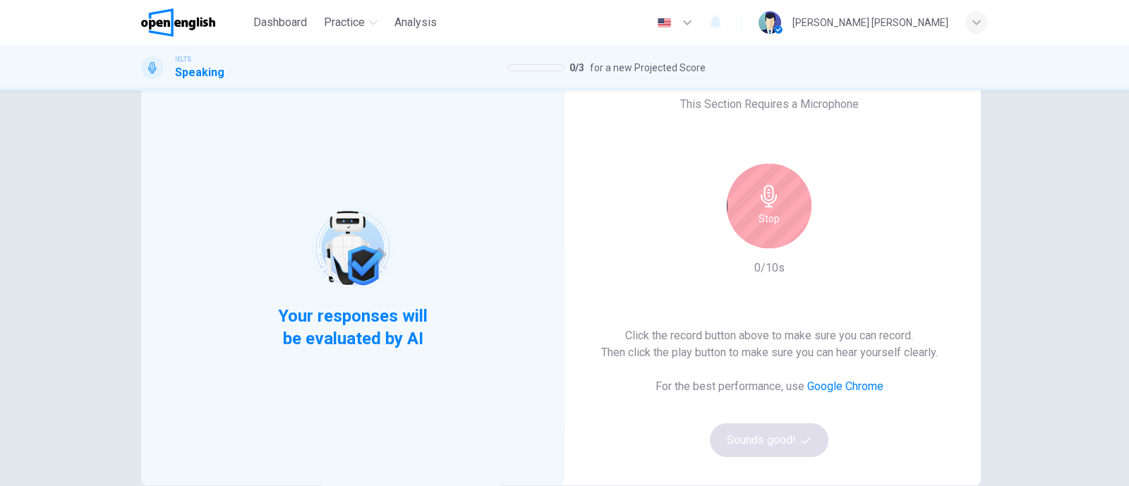
scroll to position [87, 0]
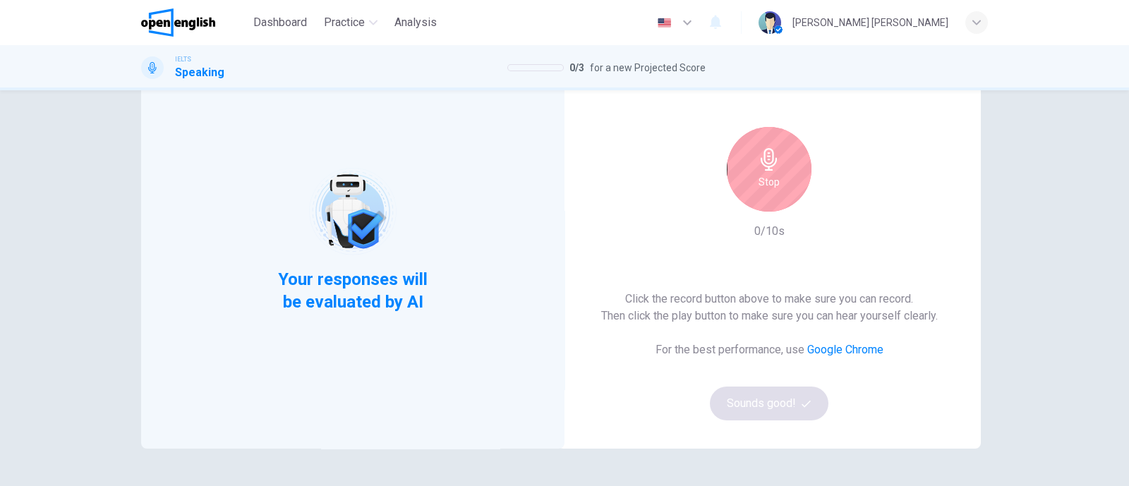
click at [776, 157] on div "Stop" at bounding box center [769, 169] width 85 height 85
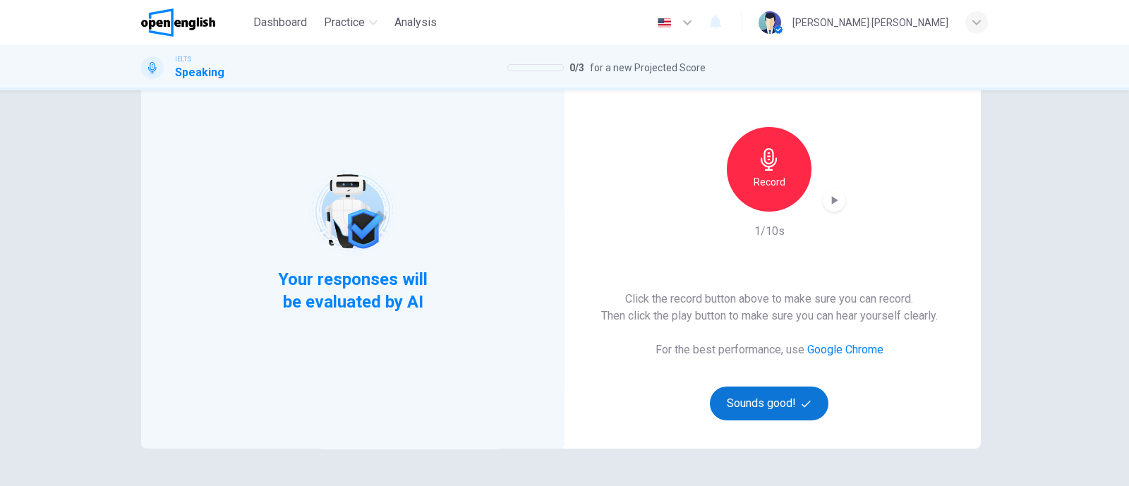
click at [795, 405] on button "Sounds good!" at bounding box center [769, 404] width 119 height 34
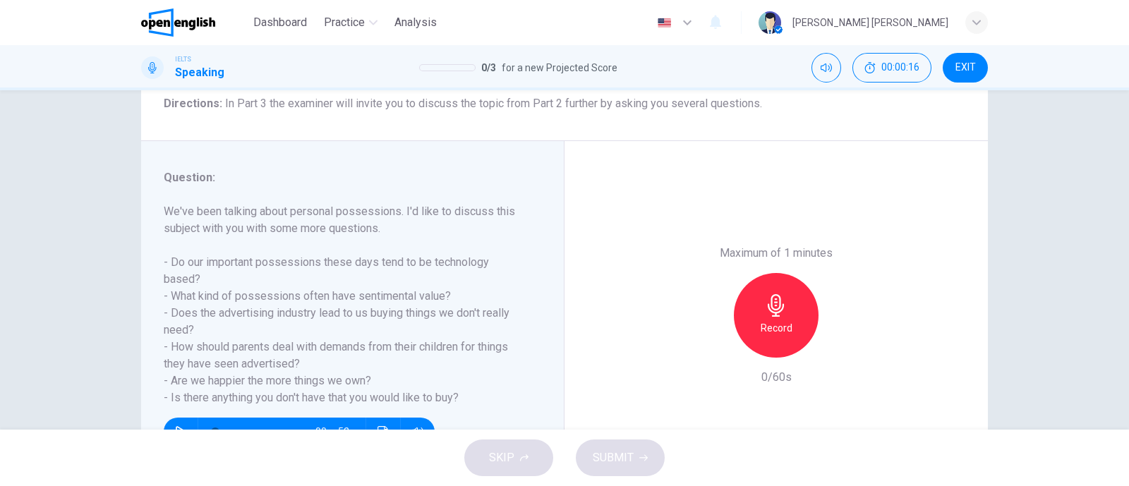
scroll to position [207, 0]
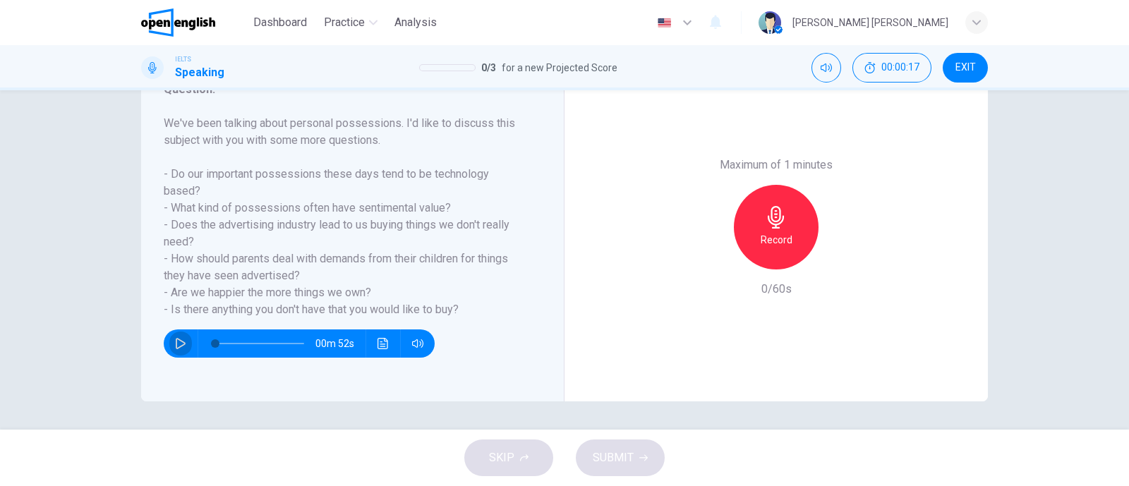
click at [176, 347] on button "button" at bounding box center [180, 344] width 23 height 28
type input "*"
click at [767, 243] on h6 "Record" at bounding box center [777, 239] width 32 height 17
click at [617, 454] on span "SUBMIT" at bounding box center [613, 458] width 41 height 20
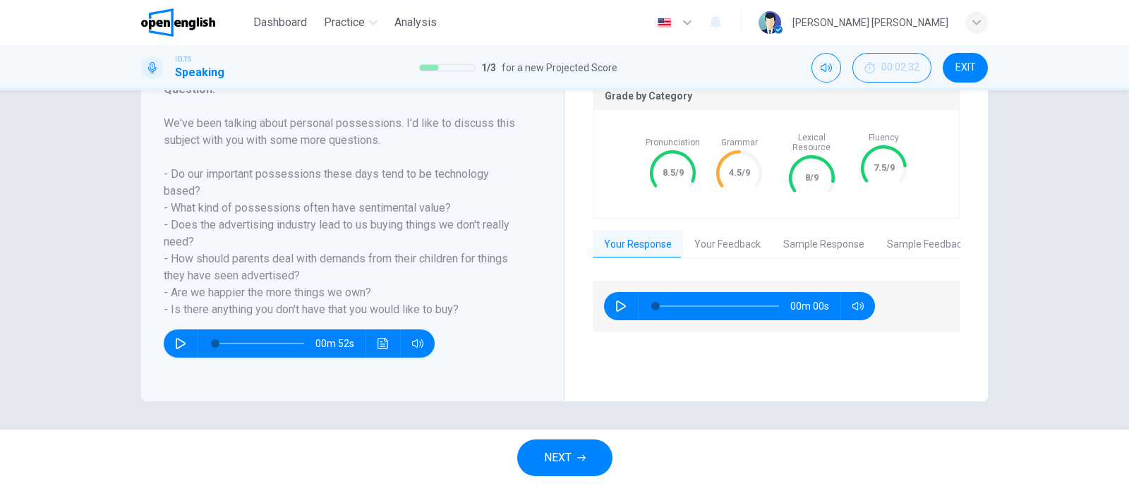
drag, startPoint x: 627, startPoint y: 13, endPoint x: 553, endPoint y: 267, distance: 263.7
click at [553, 267] on div "Question : We've been talking about personal possessions. I'd like to discuss t…" at bounding box center [352, 227] width 423 height 349
click at [749, 230] on button "Your Feedback" at bounding box center [727, 245] width 89 height 30
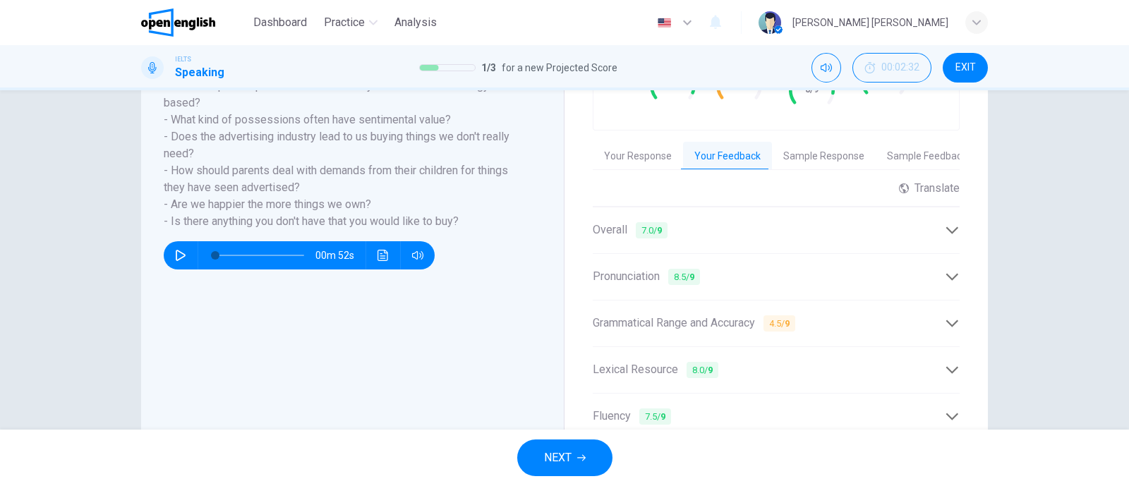
click at [771, 315] on span "4.5 / 9" at bounding box center [779, 323] width 32 height 16
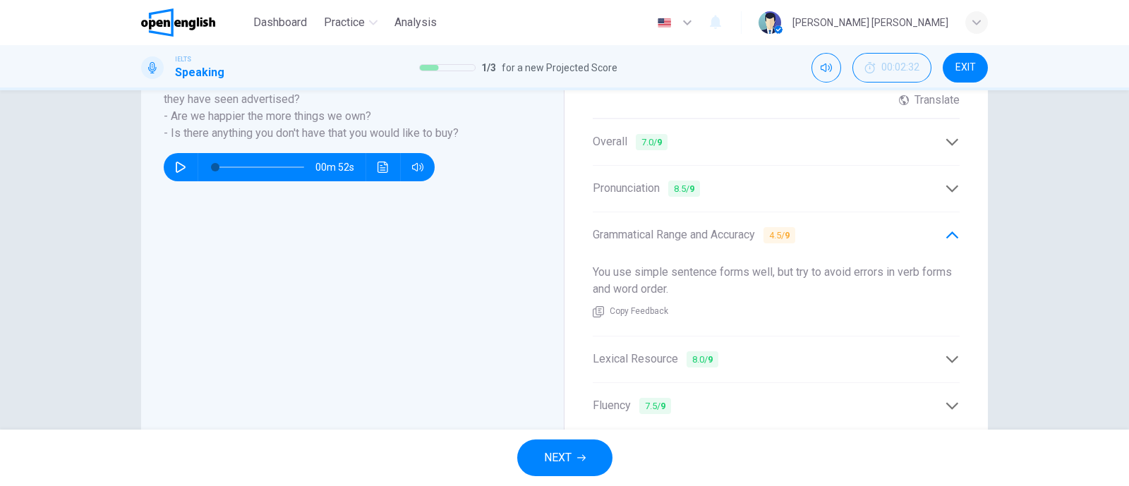
drag, startPoint x: 600, startPoint y: 267, endPoint x: 788, endPoint y: 261, distance: 187.8
click at [788, 261] on div "You use simple sentence forms well, but try to avoid errors in verb forms and w…" at bounding box center [776, 292] width 367 height 78
drag, startPoint x: 854, startPoint y: 260, endPoint x: 657, endPoint y: 277, distance: 198.3
click at [792, 274] on div "You use simple sentence forms well, but try to avoid errors in verb forms and w…" at bounding box center [776, 292] width 367 height 78
click at [556, 460] on span "NEXT" at bounding box center [558, 458] width 28 height 20
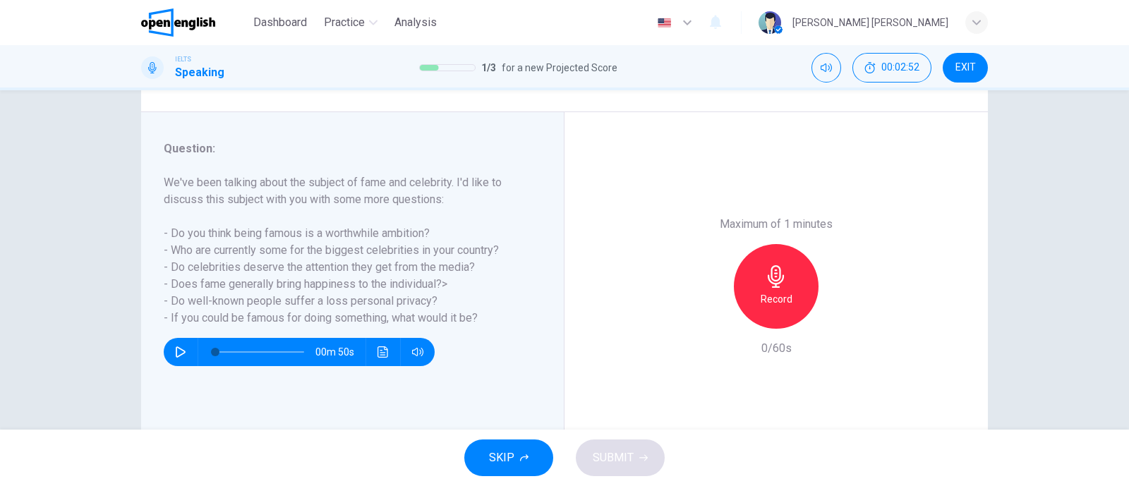
scroll to position [176, 0]
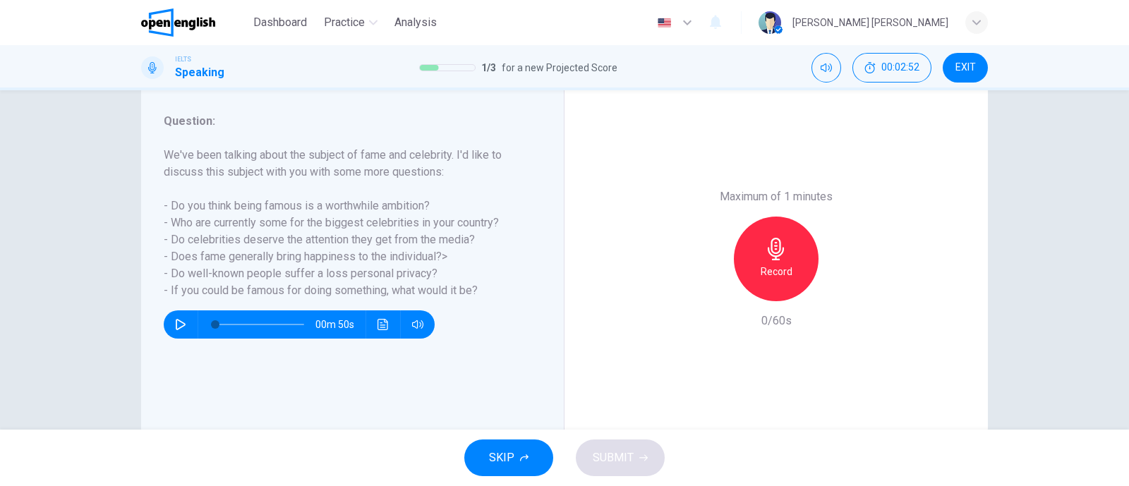
drag, startPoint x: 373, startPoint y: 195, endPoint x: 480, endPoint y: 230, distance: 112.2
click at [480, 230] on h6 "We've been talking about the subject of fame and celebrity. I'd like to discuss…" at bounding box center [344, 223] width 361 height 152
click at [483, 231] on h6 "We've been talking about the subject of fame and celebrity. I'd like to discuss…" at bounding box center [344, 223] width 361 height 152
drag, startPoint x: 483, startPoint y: 229, endPoint x: 183, endPoint y: 236, distance: 300.7
click at [214, 234] on h6 "We've been talking about the subject of fame and celebrity. I'd like to discuss…" at bounding box center [344, 223] width 361 height 152
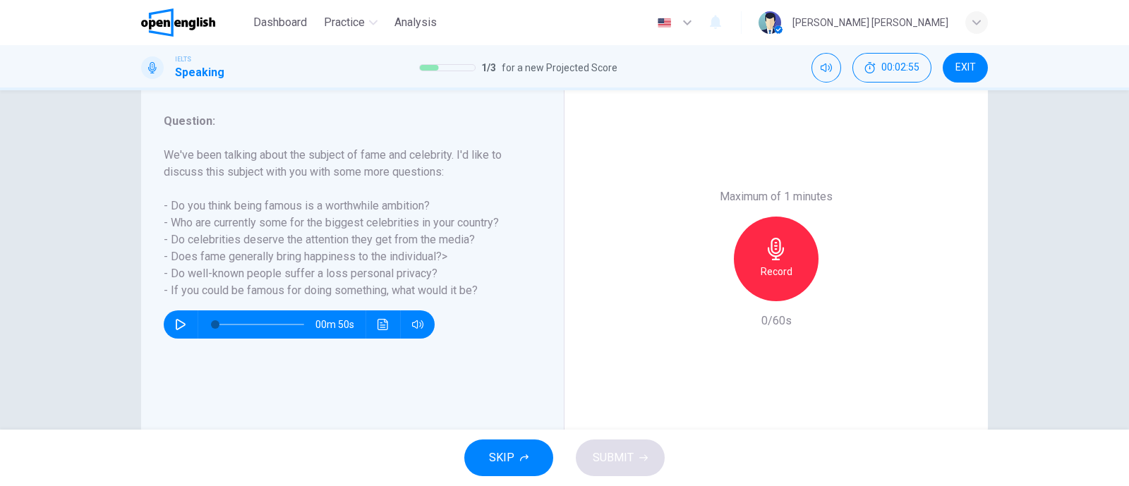
drag, startPoint x: 169, startPoint y: 238, endPoint x: 449, endPoint y: 239, distance: 280.1
click at [445, 238] on h6 "We've been talking about the subject of fame and celebrity. I'd like to discuss…" at bounding box center [344, 223] width 361 height 152
drag, startPoint x: 450, startPoint y: 245, endPoint x: 192, endPoint y: 252, distance: 258.3
click at [195, 251] on h6 "We've been talking about the subject of fame and celebrity. I'd like to discuss…" at bounding box center [344, 223] width 361 height 152
drag, startPoint x: 166, startPoint y: 263, endPoint x: 448, endPoint y: 270, distance: 282.3
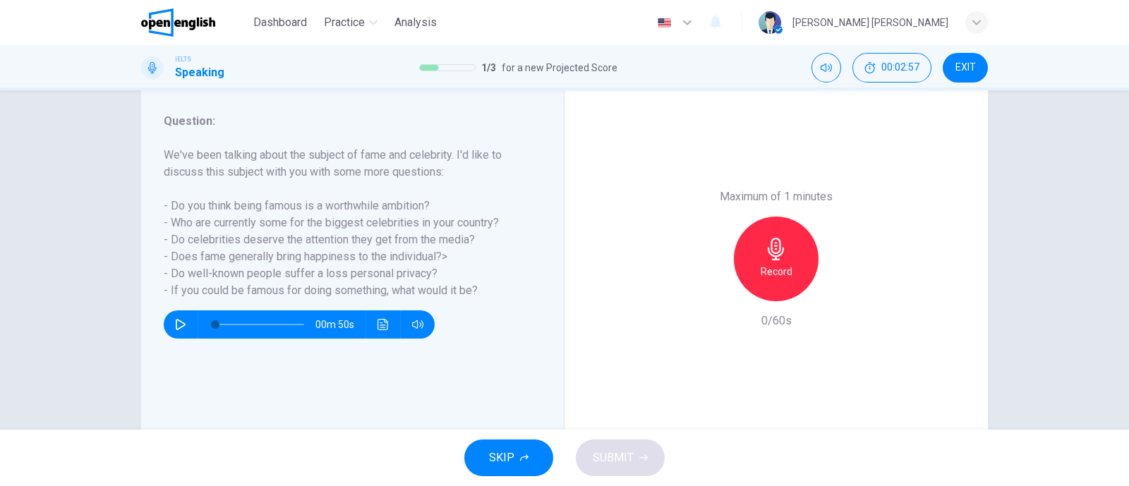
click at [433, 265] on h6 "We've been talking about the subject of fame and celebrity. I'd like to discuss…" at bounding box center [344, 223] width 361 height 152
click at [761, 277] on h6 "Record" at bounding box center [777, 271] width 32 height 17
drag, startPoint x: 183, startPoint y: 207, endPoint x: 428, endPoint y: 206, distance: 244.8
click at [428, 206] on h6 "We've been talking about the subject of fame and celebrity. I'd like to discuss…" at bounding box center [344, 223] width 361 height 152
drag, startPoint x: 203, startPoint y: 224, endPoint x: 411, endPoint y: 220, distance: 208.2
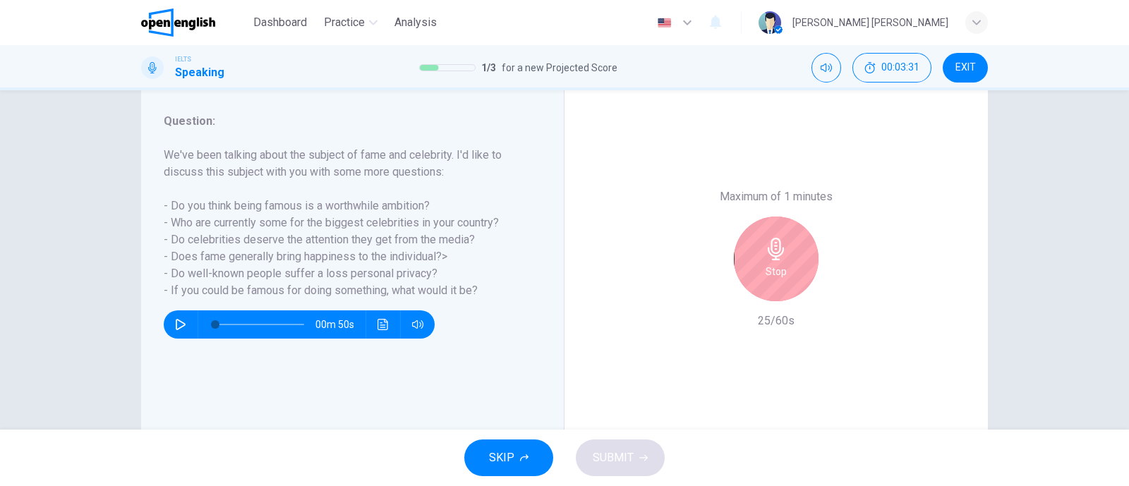
click at [411, 220] on h6 "We've been talking about the subject of fame and celebrity. I'd like to discuss…" at bounding box center [344, 223] width 361 height 152
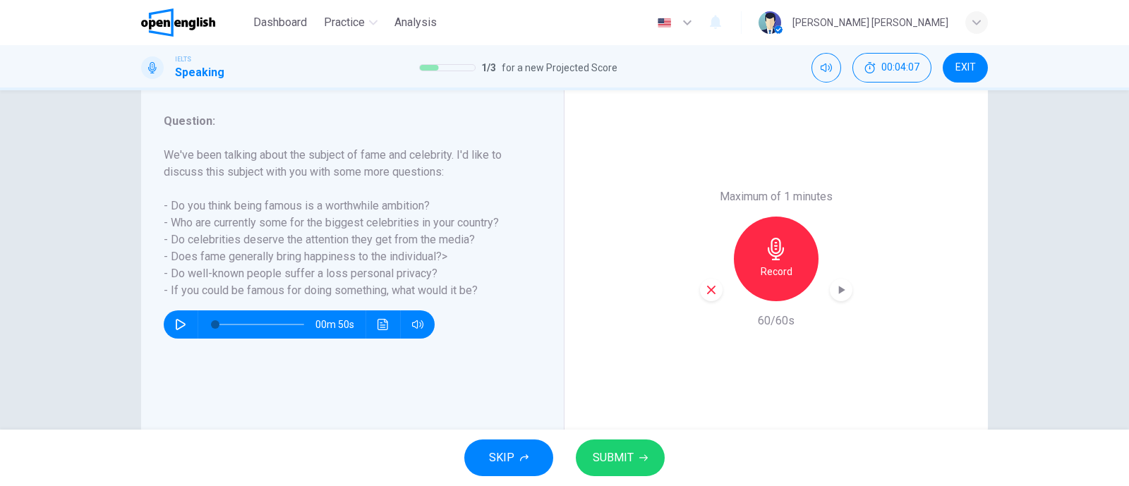
click at [624, 466] on span "SUBMIT" at bounding box center [613, 458] width 41 height 20
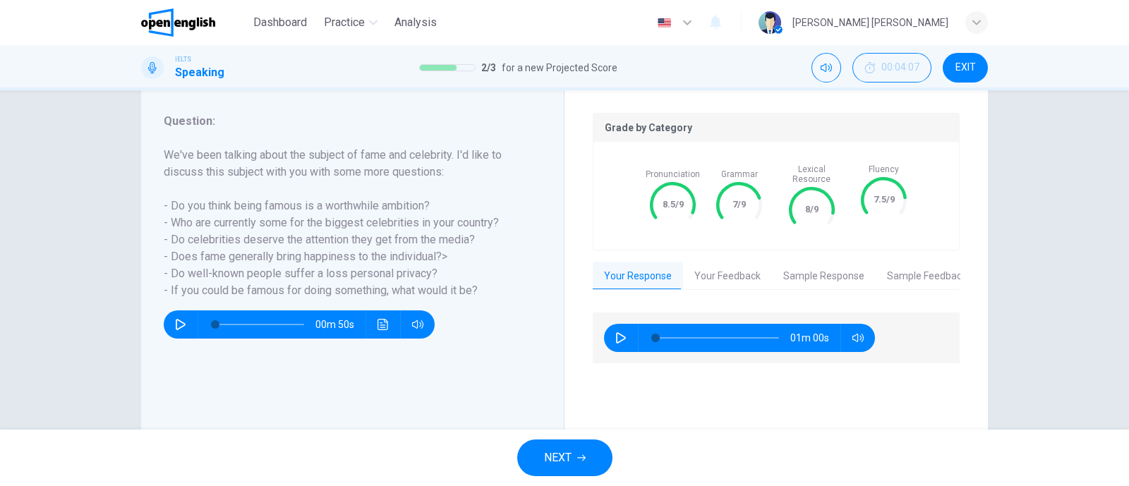
click at [564, 457] on span "NEXT" at bounding box center [558, 458] width 28 height 20
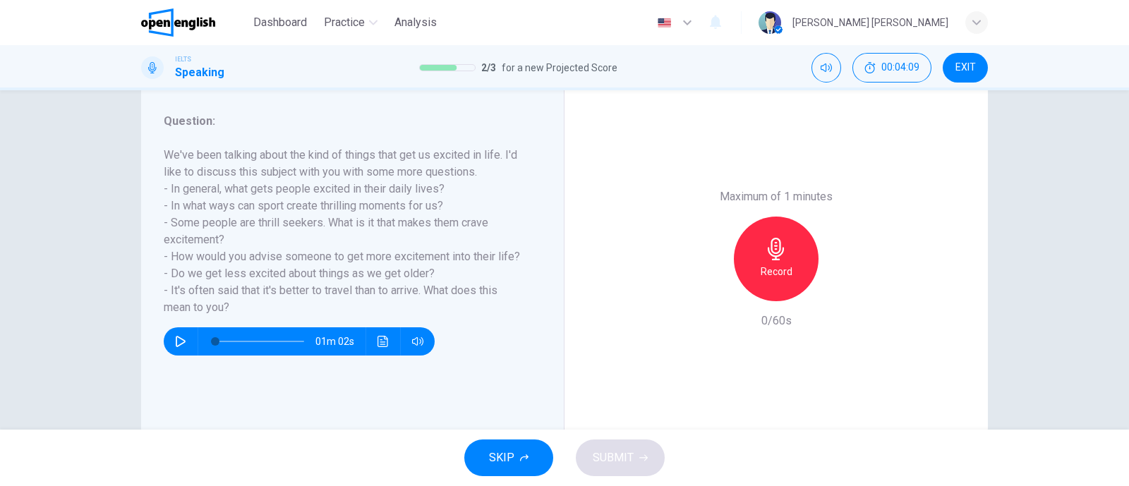
click at [169, 344] on button "button" at bounding box center [180, 341] width 23 height 28
drag, startPoint x: 236, startPoint y: 155, endPoint x: 453, endPoint y: 172, distance: 217.3
click at [442, 155] on h6 "We've been talking about the kind of things that get us excited in life. I'd li…" at bounding box center [344, 231] width 361 height 169
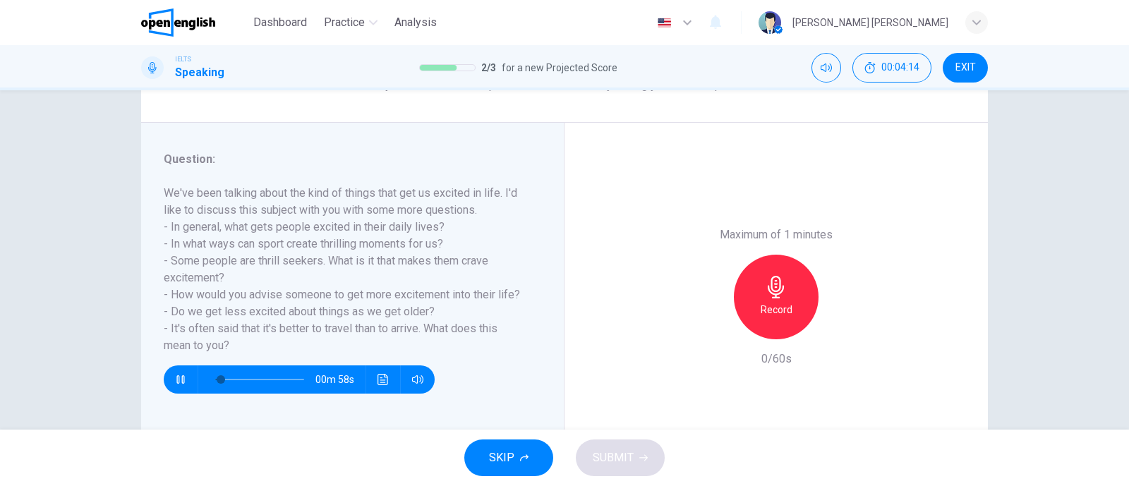
scroll to position [207, 0]
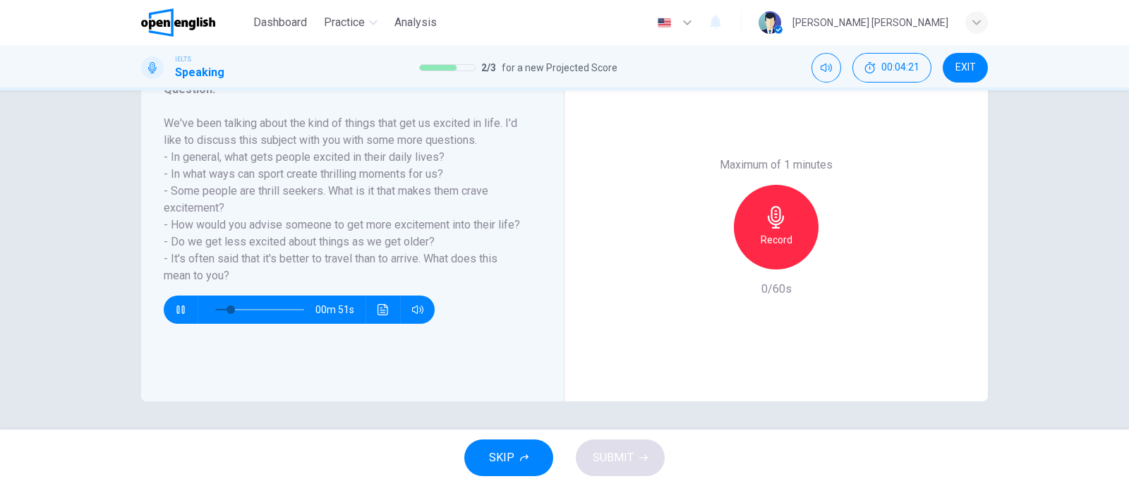
click at [287, 155] on h6 "We've been talking about the kind of things that get us excited in life. I'd li…" at bounding box center [344, 199] width 361 height 169
drag, startPoint x: 342, startPoint y: 155, endPoint x: 439, endPoint y: 157, distance: 96.7
click at [439, 157] on h6 "We've been talking about the kind of things that get us excited in life. I'd li…" at bounding box center [344, 199] width 361 height 169
type input "*"
drag, startPoint x: 187, startPoint y: 166, endPoint x: 414, endPoint y: 164, distance: 227.2
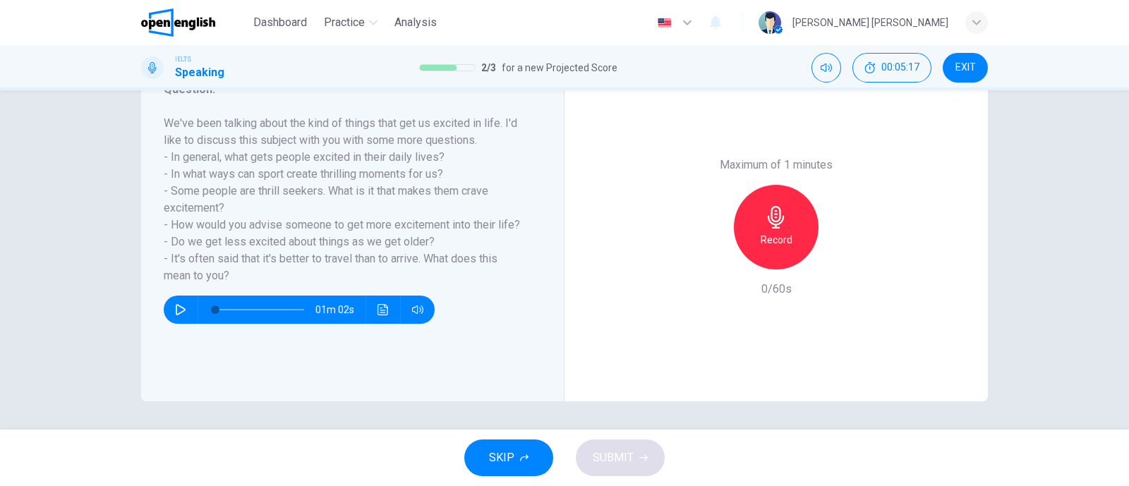
click at [414, 164] on h6 "We've been talking about the kind of things that get us excited in life. I'd li…" at bounding box center [344, 199] width 361 height 169
drag, startPoint x: 229, startPoint y: 174, endPoint x: 419, endPoint y: 202, distance: 191.8
click at [416, 193] on h6 "We've been talking about the kind of things that get us excited in life. I'd li…" at bounding box center [344, 199] width 361 height 169
drag, startPoint x: 218, startPoint y: 221, endPoint x: 351, endPoint y: 219, distance: 132.7
click at [351, 219] on h6 "We've been talking about the kind of things that get us excited in life. I'd li…" at bounding box center [344, 199] width 361 height 169
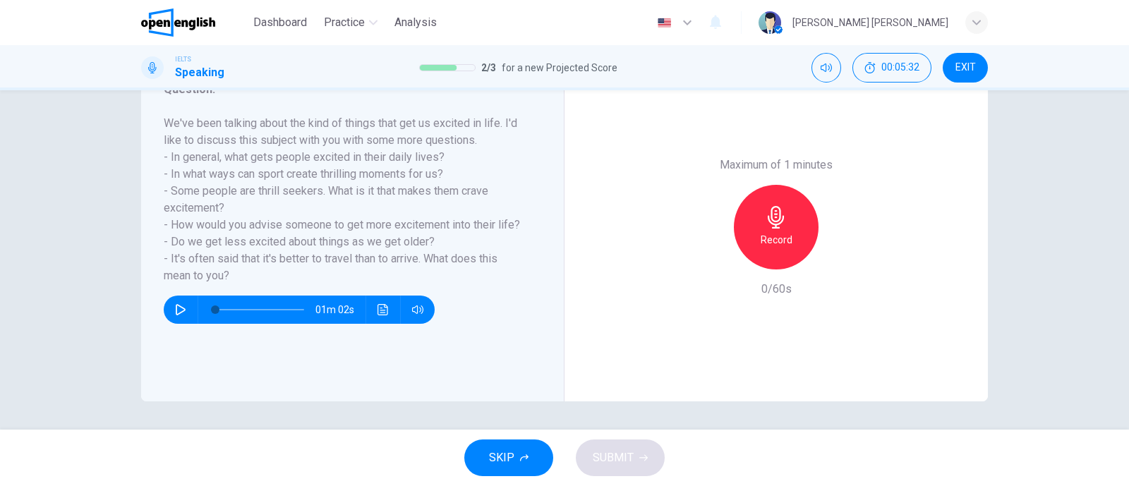
click at [763, 242] on h6 "Record" at bounding box center [777, 239] width 32 height 17
click at [617, 457] on span "SUBMIT" at bounding box center [613, 458] width 41 height 20
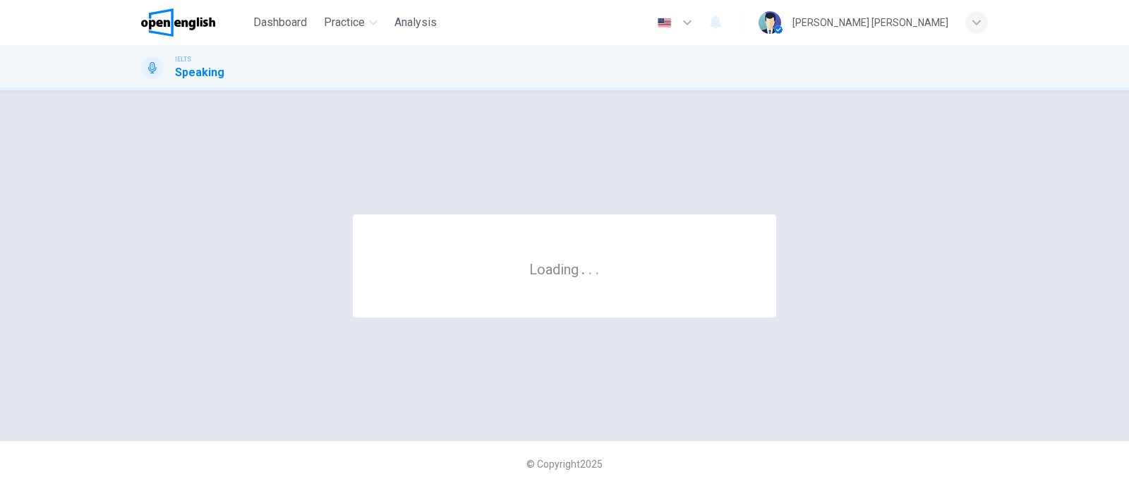
scroll to position [0, 0]
